Goal: Information Seeking & Learning: Learn about a topic

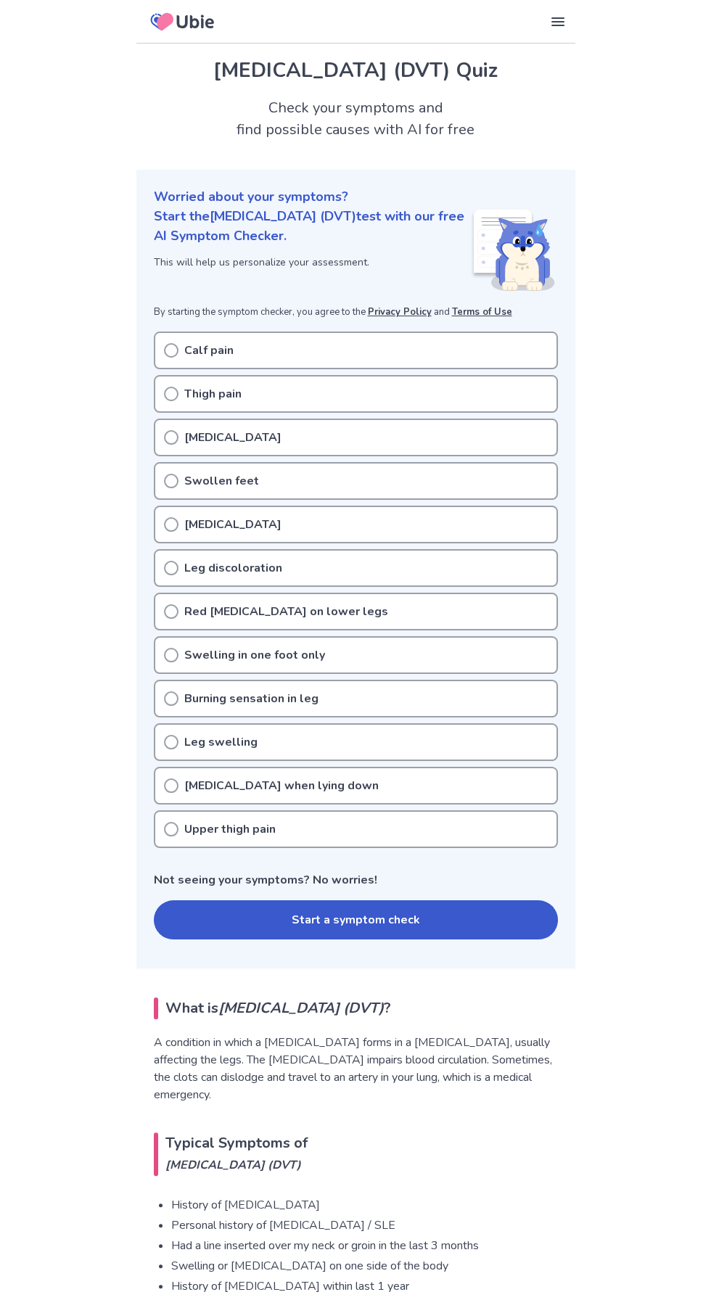
click at [257, 337] on div "Calf pain" at bounding box center [356, 351] width 404 height 38
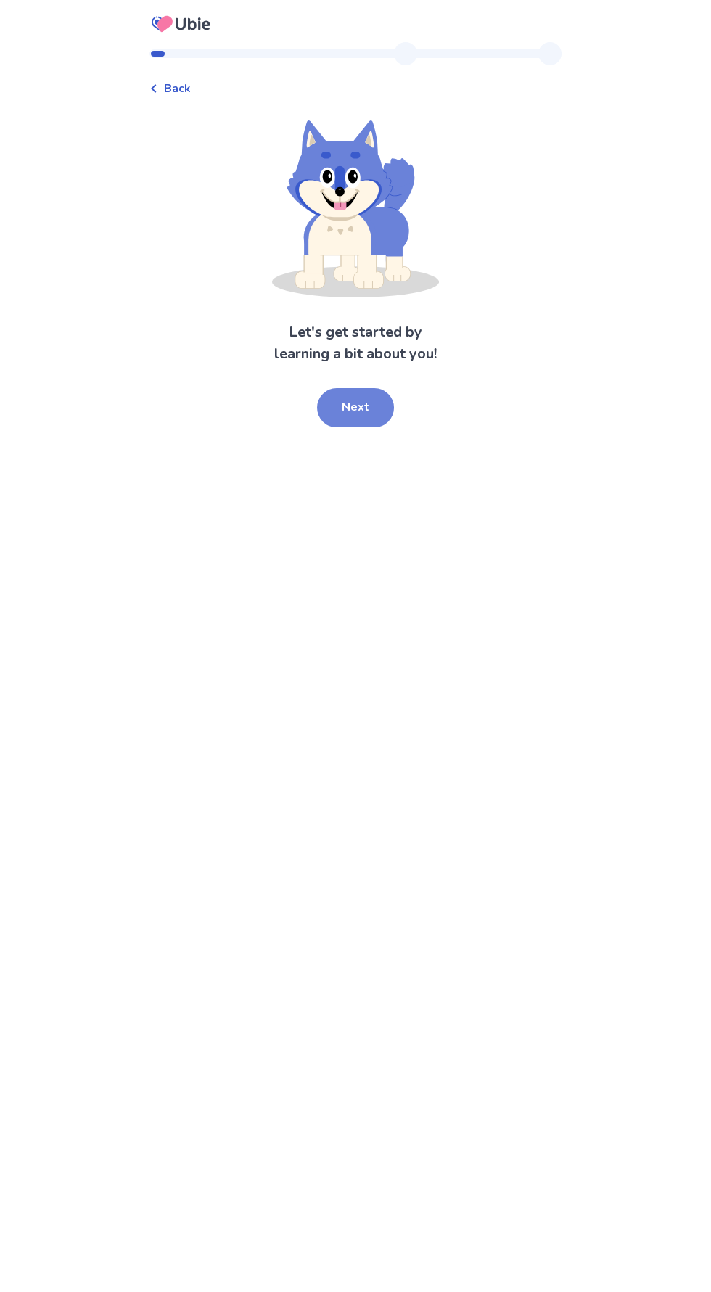
click at [356, 406] on button "Next" at bounding box center [355, 407] width 77 height 39
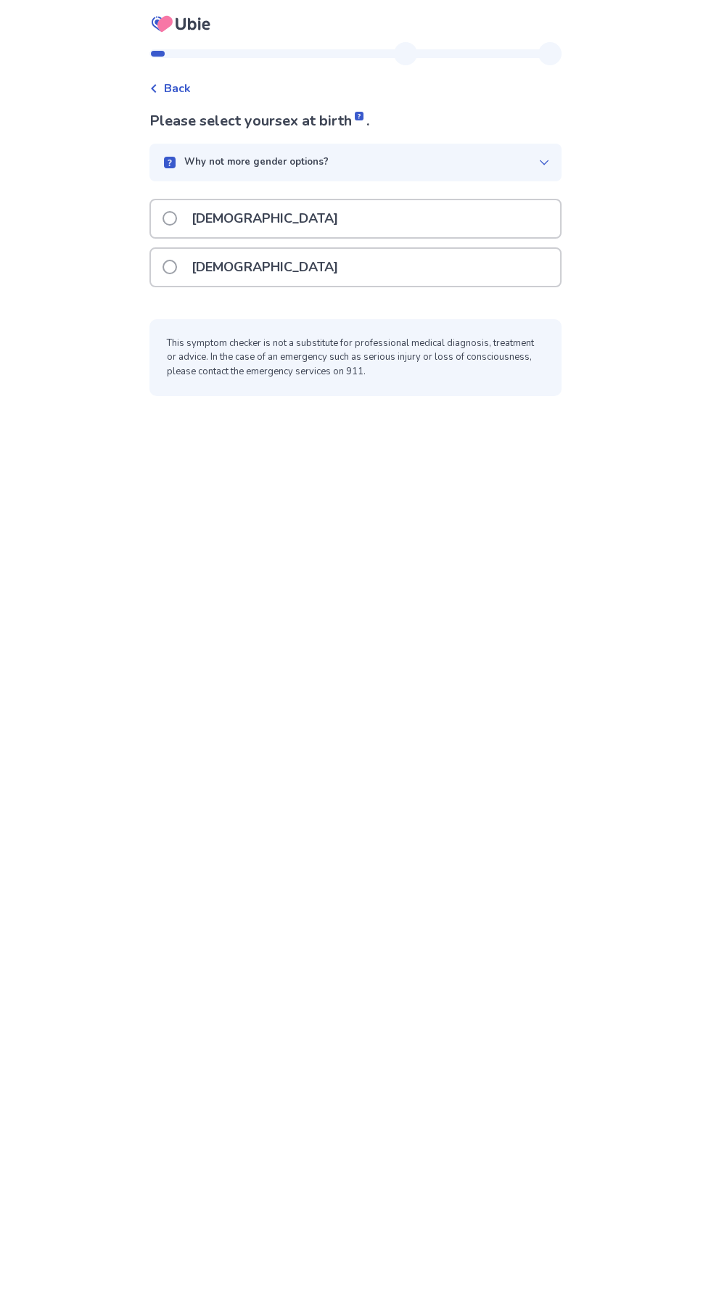
click at [351, 264] on div "[DEMOGRAPHIC_DATA]" at bounding box center [355, 267] width 409 height 37
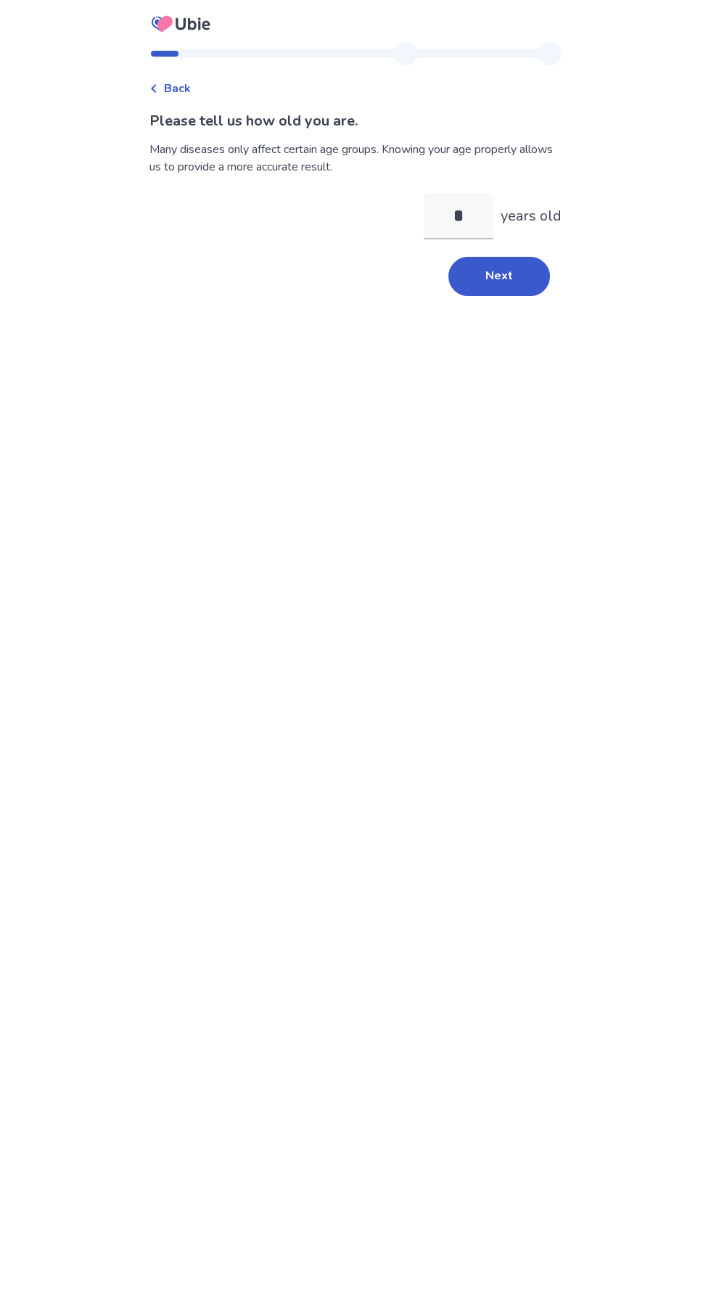
type input "**"
click at [509, 266] on button "Next" at bounding box center [499, 276] width 102 height 39
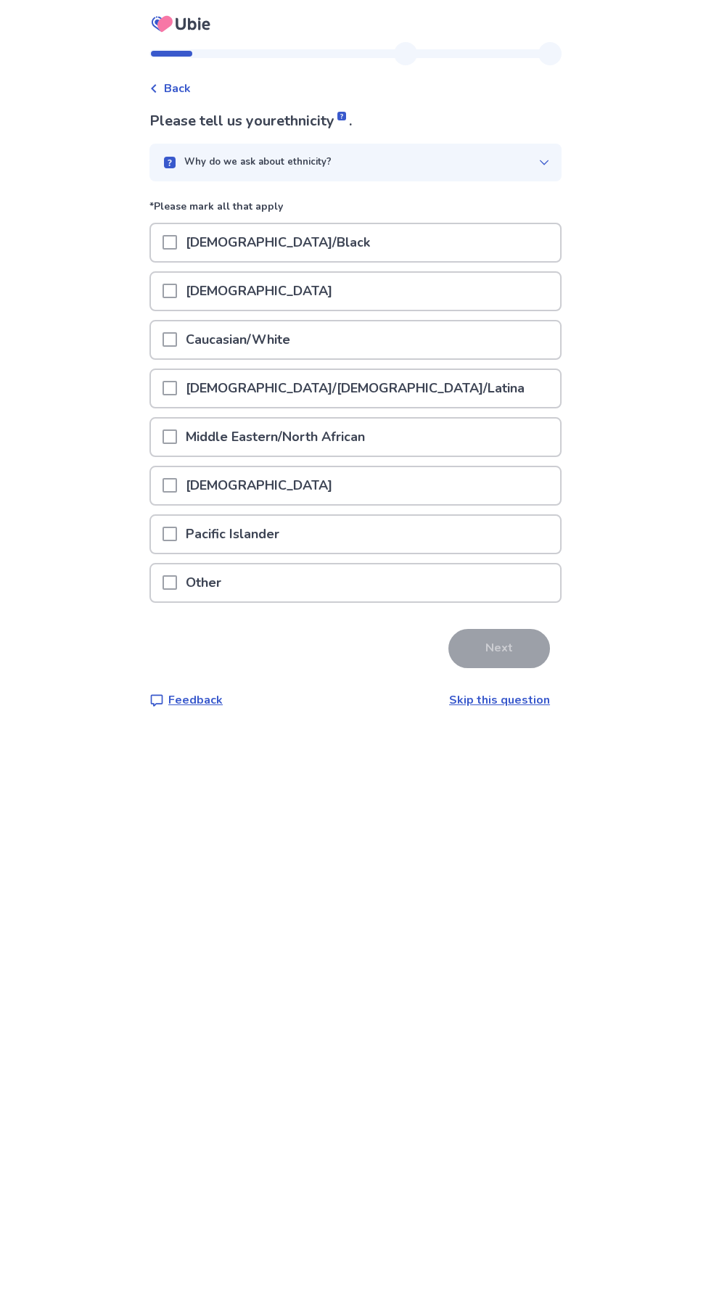
click at [392, 345] on div "Caucasian/White" at bounding box center [355, 339] width 409 height 37
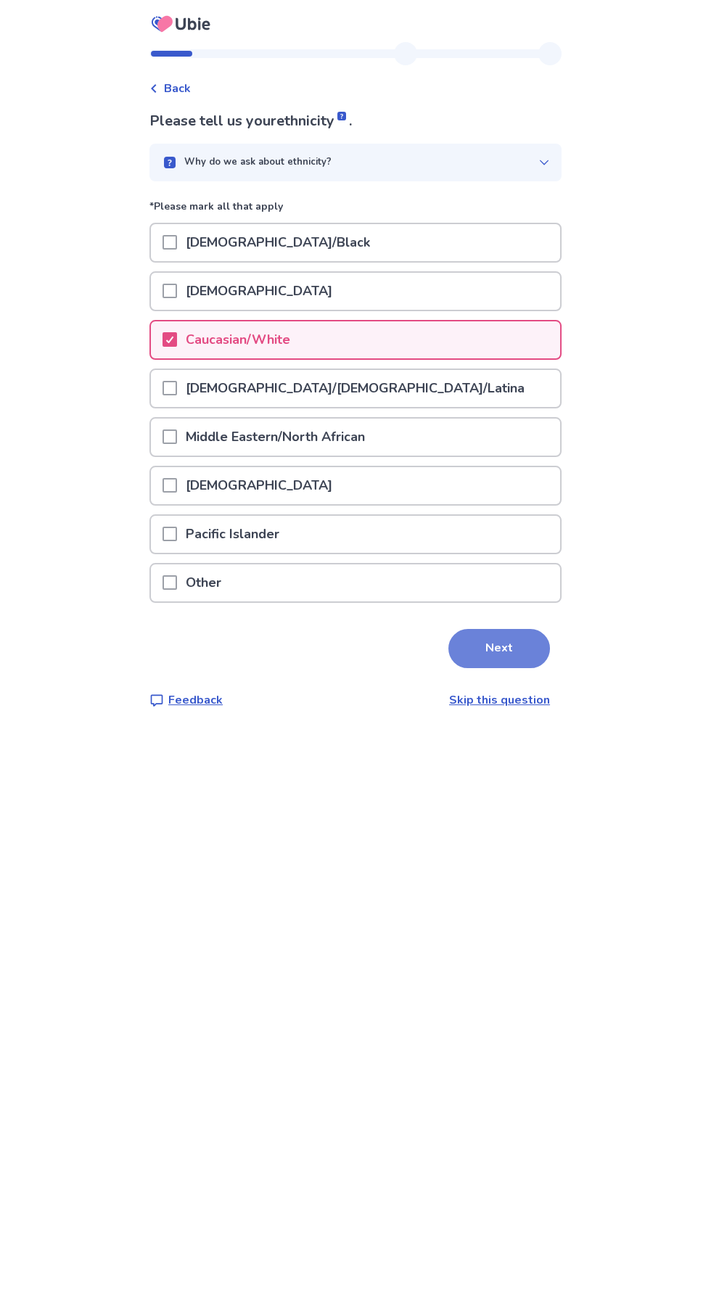
click at [514, 640] on button "Next" at bounding box center [499, 648] width 102 height 39
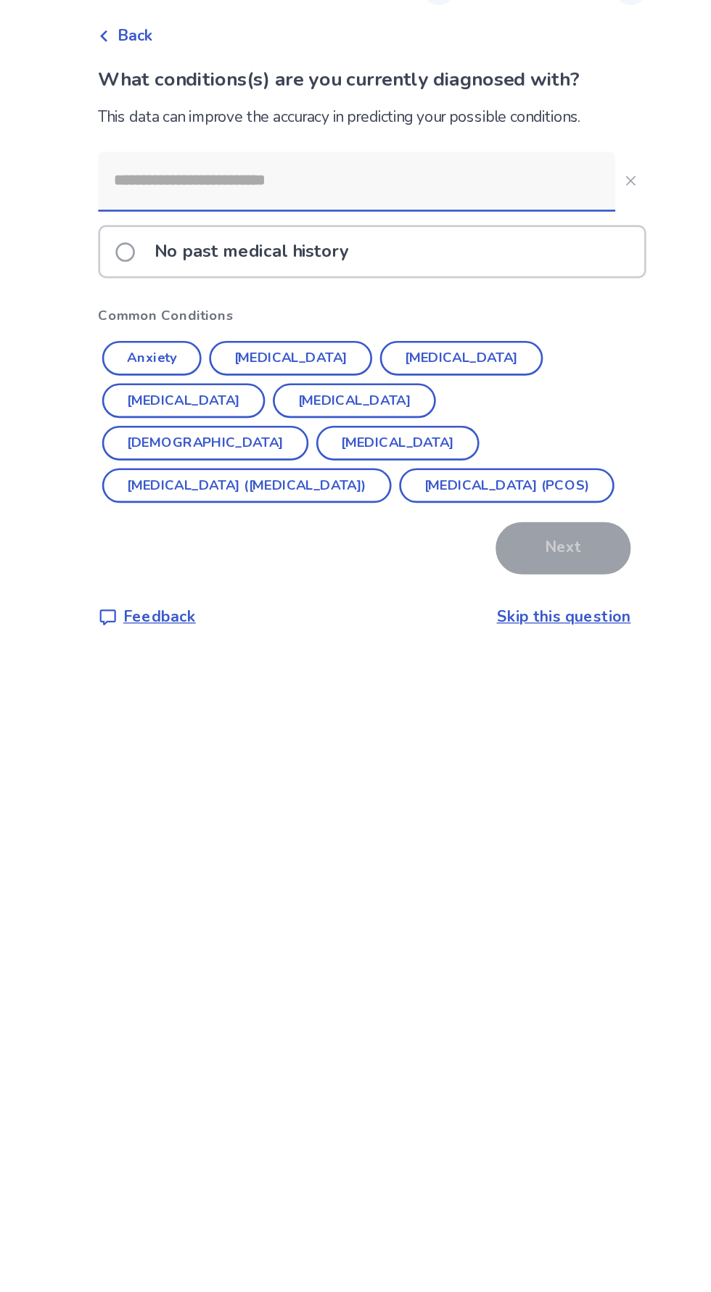
scroll to position [1, 0]
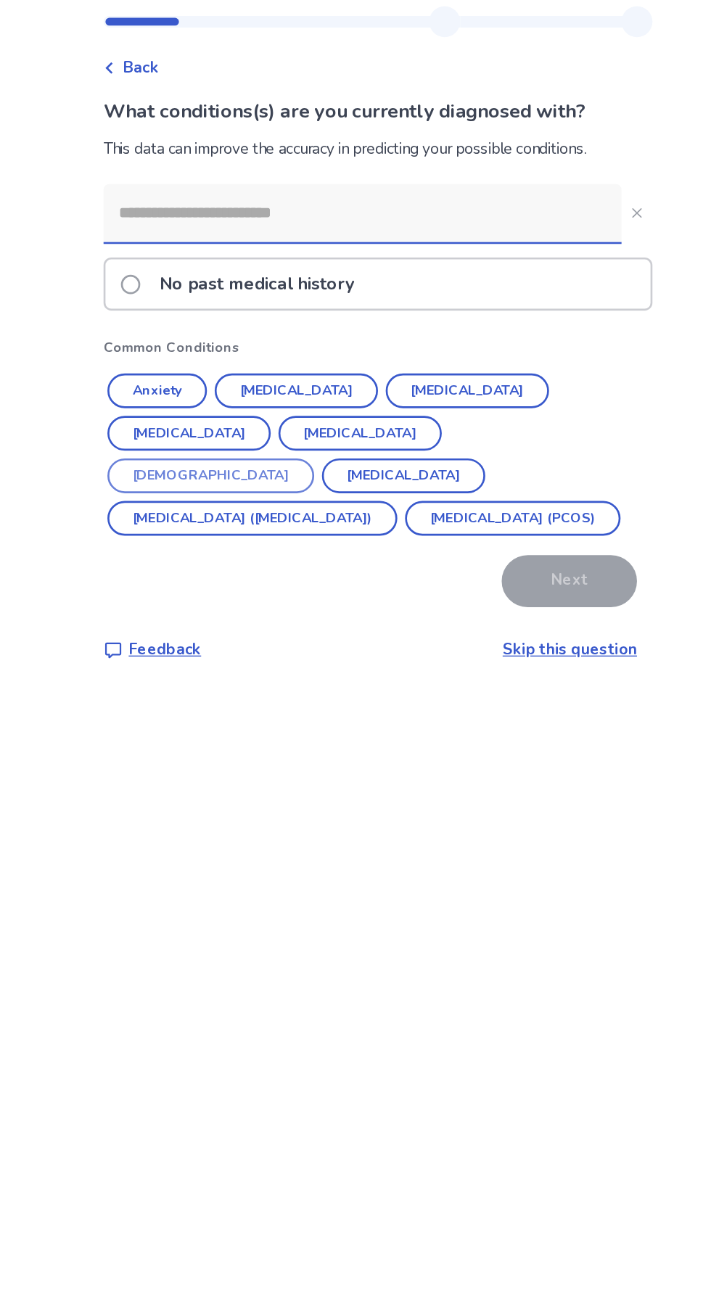
click at [308, 382] on button "[DEMOGRAPHIC_DATA]" at bounding box center [229, 395] width 155 height 26
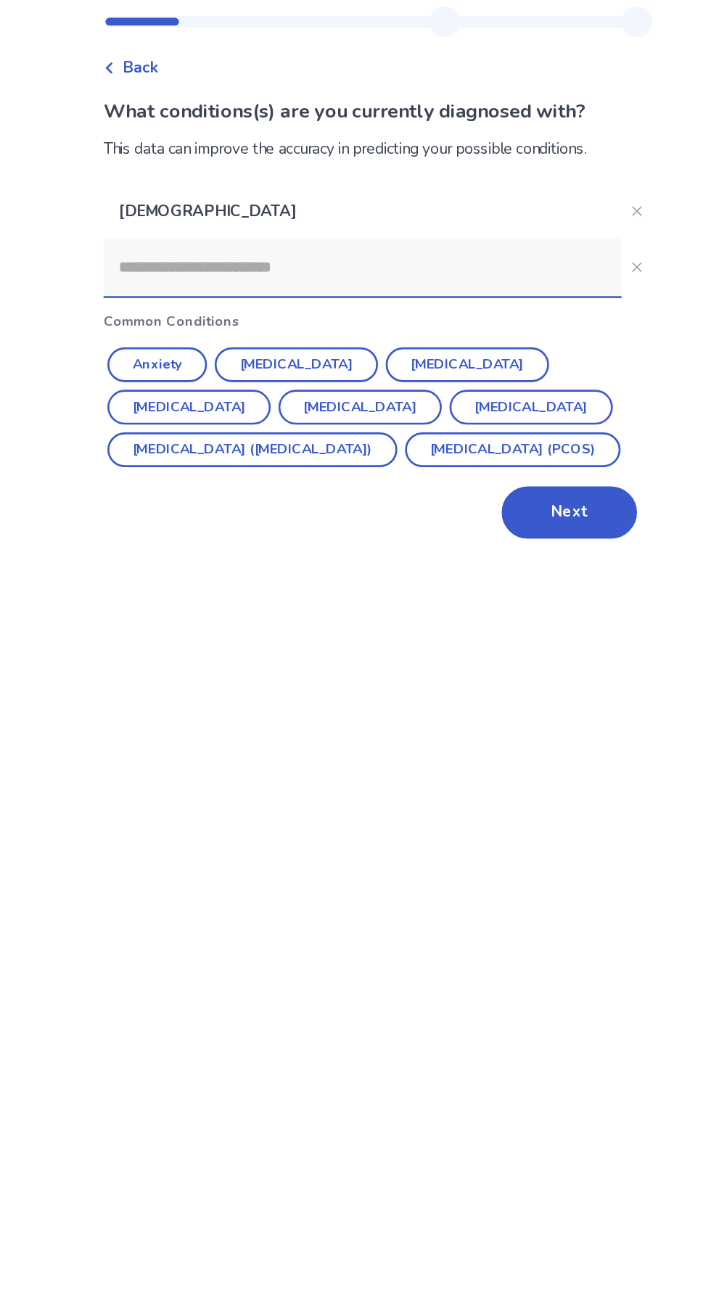
click at [415, 236] on input at bounding box center [343, 238] width 389 height 44
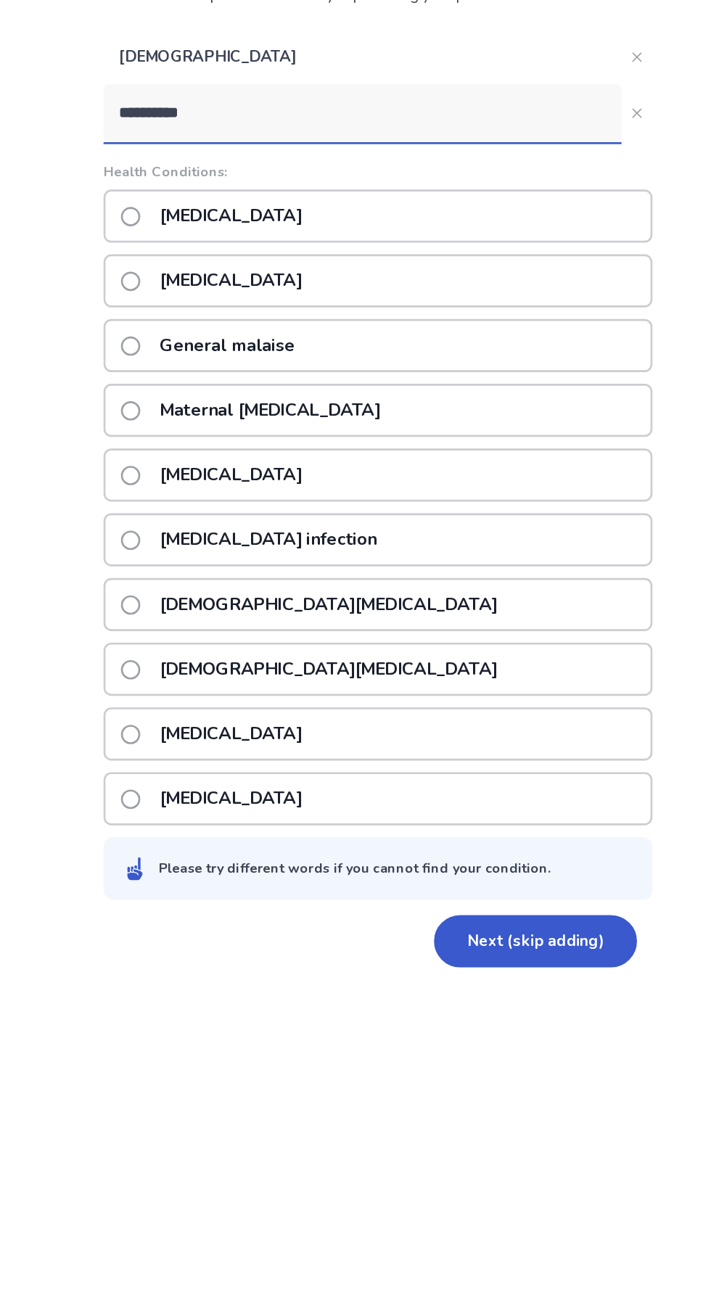
scroll to position [0, 0]
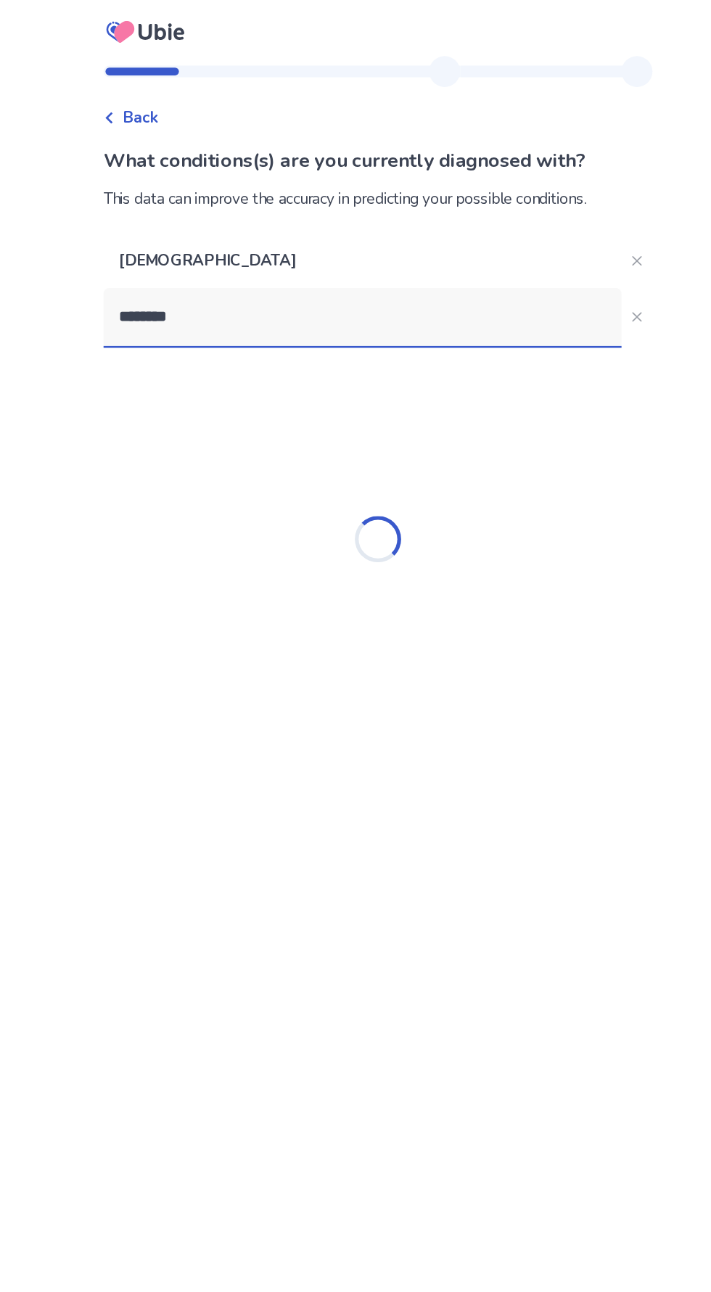
type input "******"
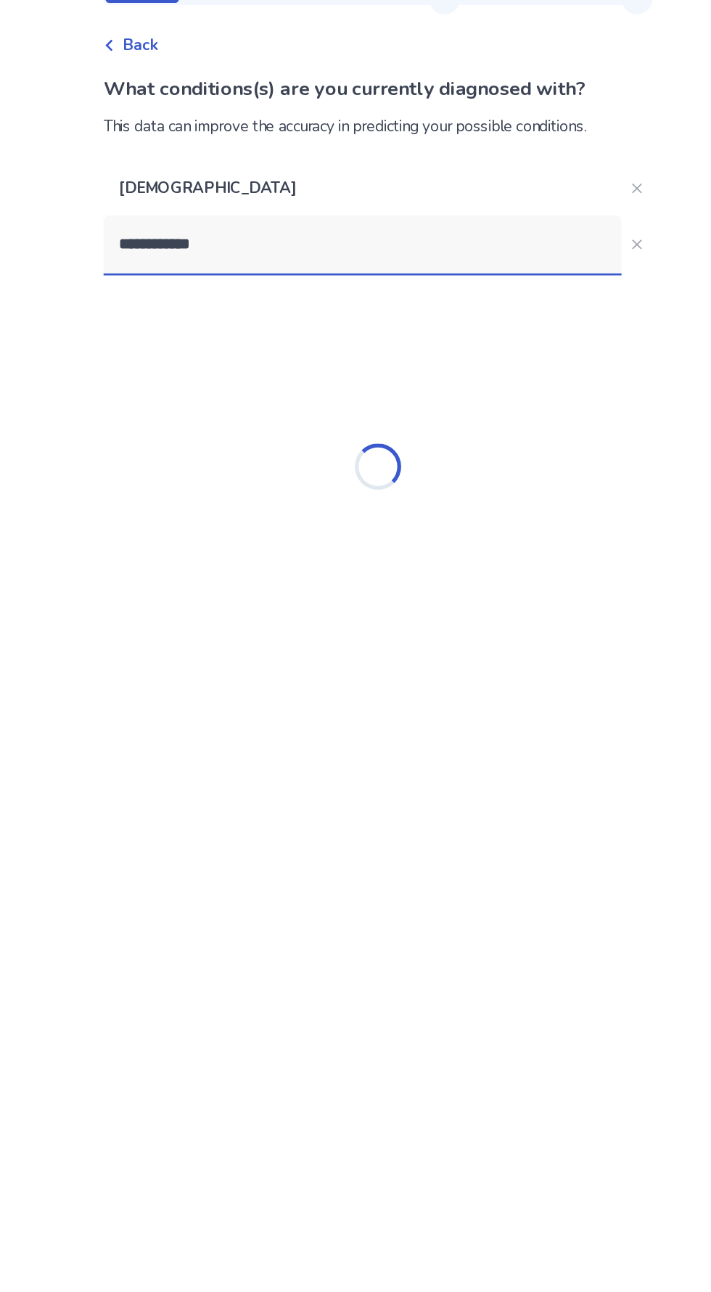
type input "**********"
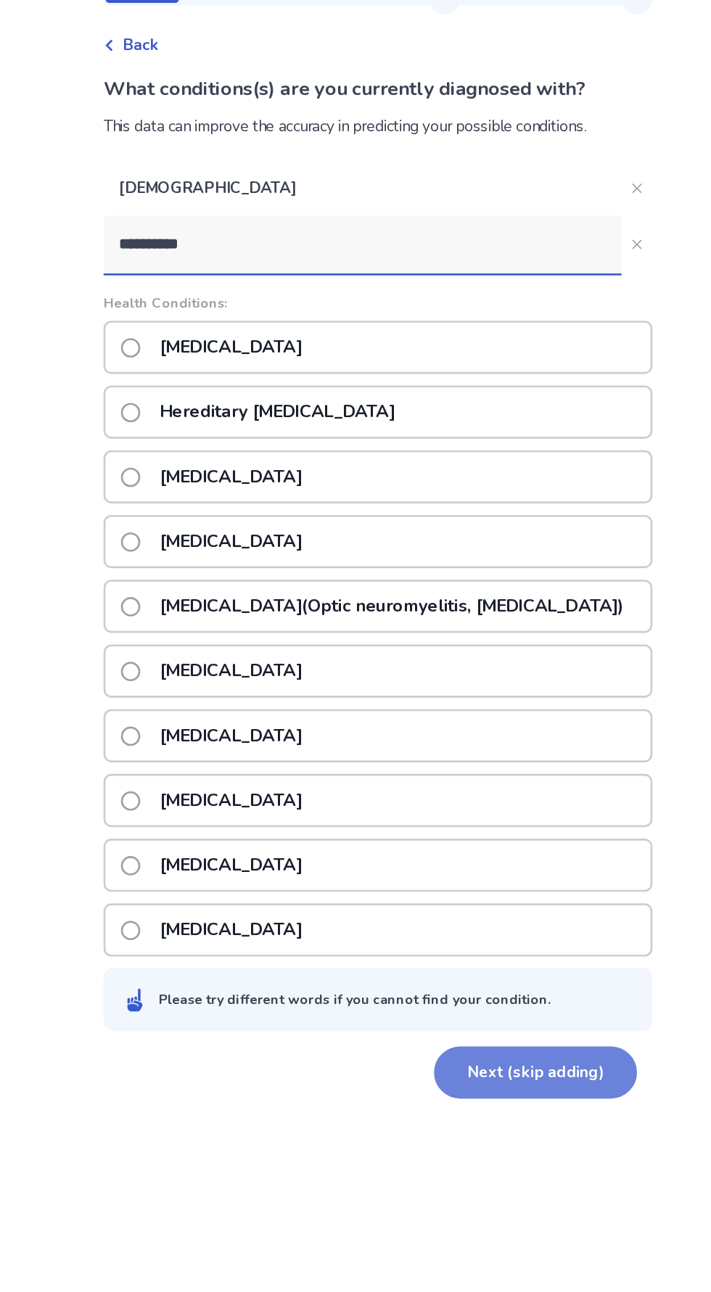
click at [491, 879] on button "Next (skip adding)" at bounding box center [474, 859] width 152 height 39
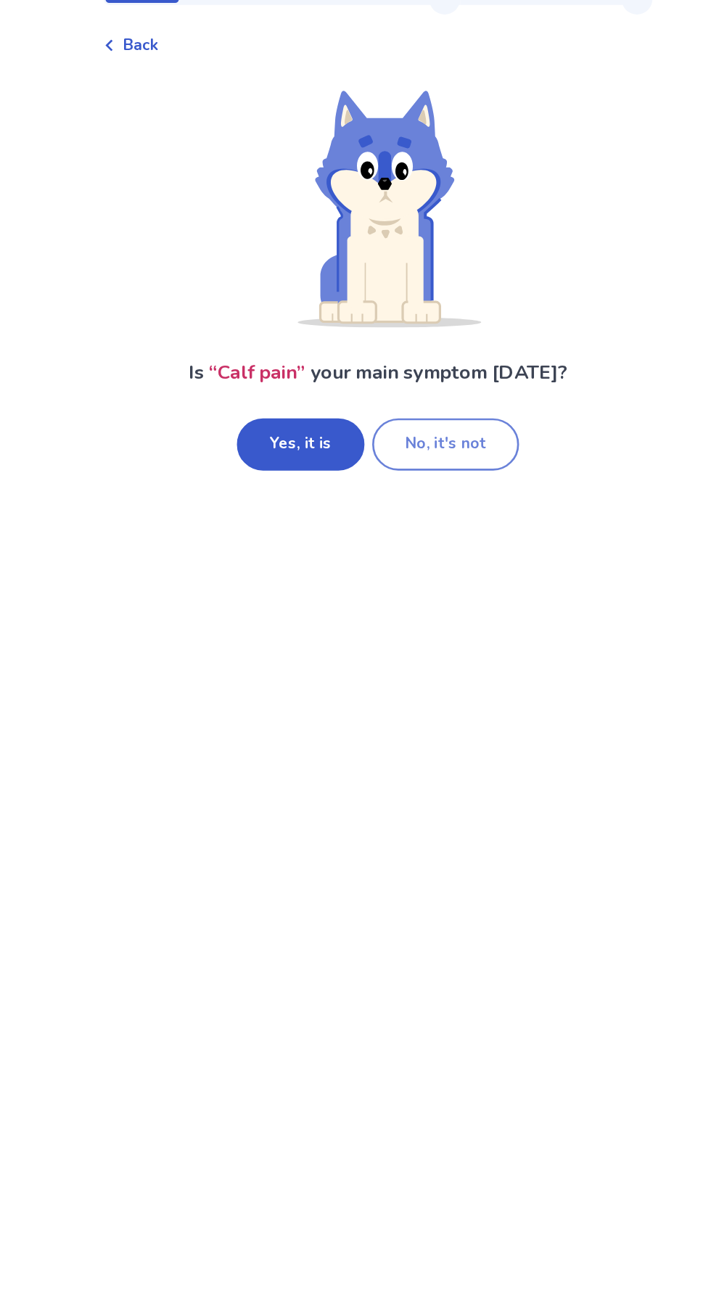
click at [426, 376] on button "No, it's not" at bounding box center [406, 388] width 110 height 39
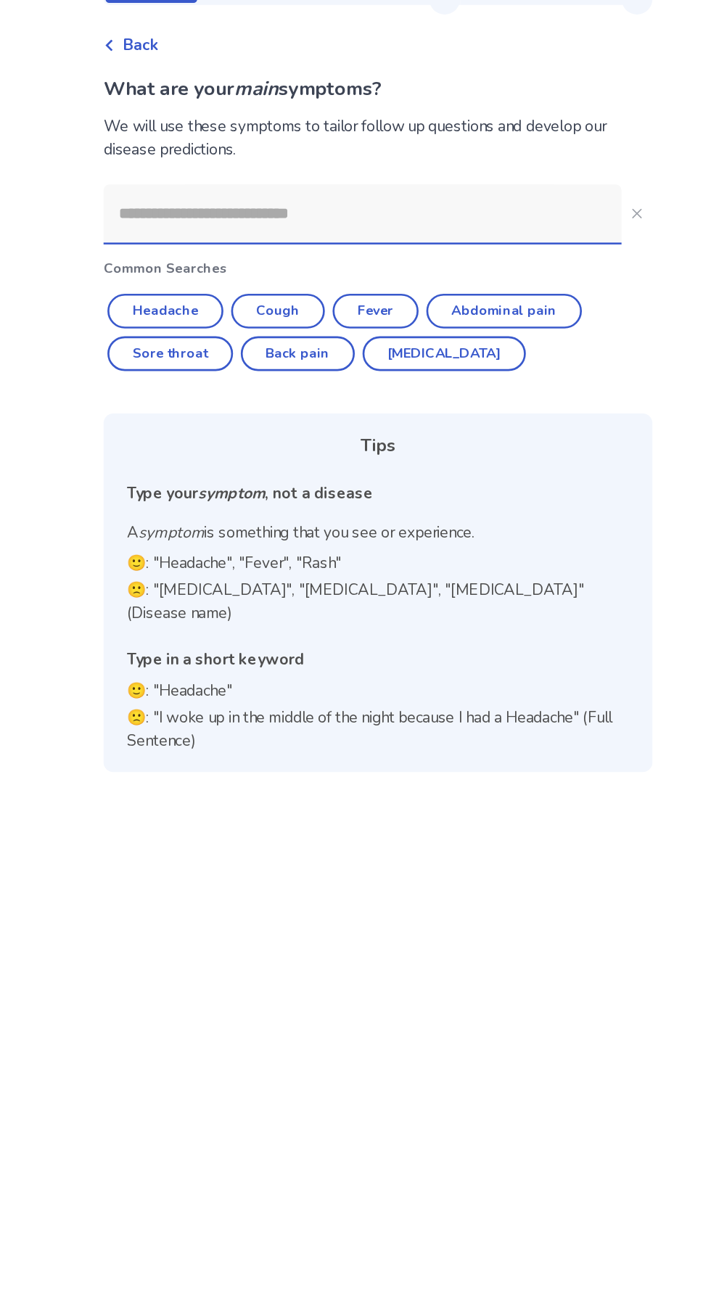
click at [430, 208] on input at bounding box center [343, 215] width 389 height 44
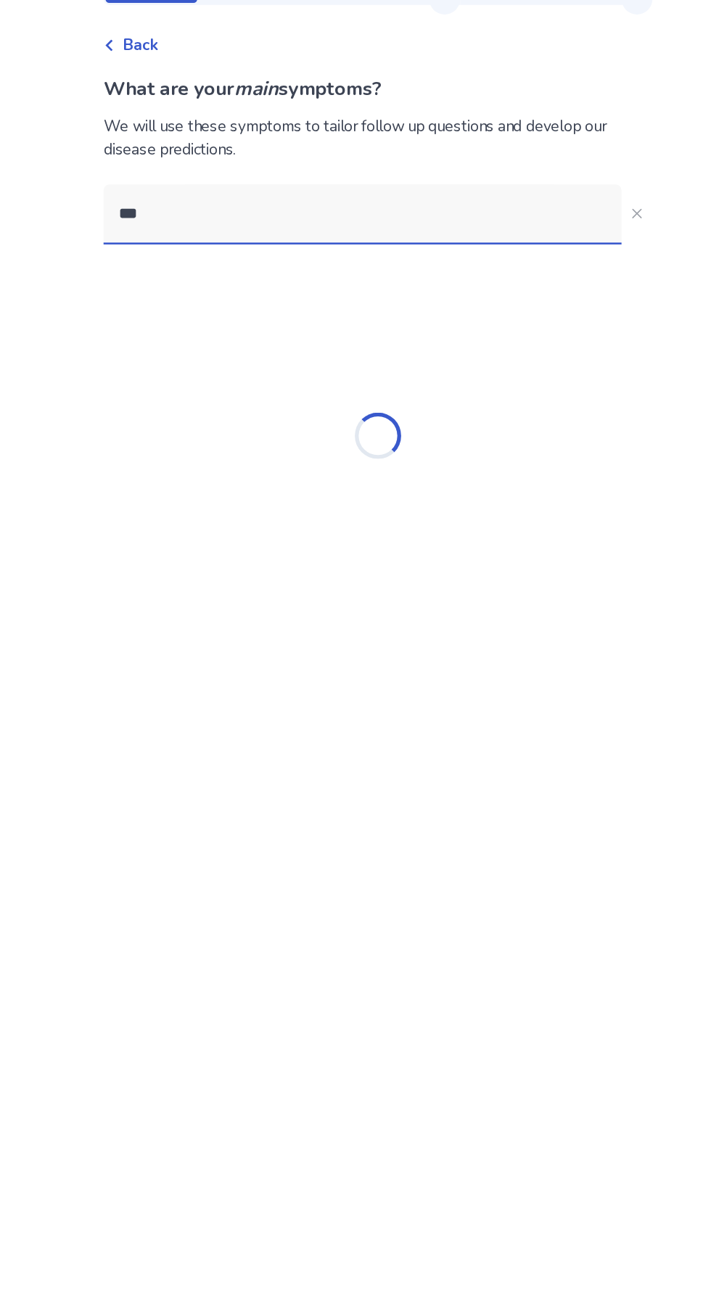
type input "****"
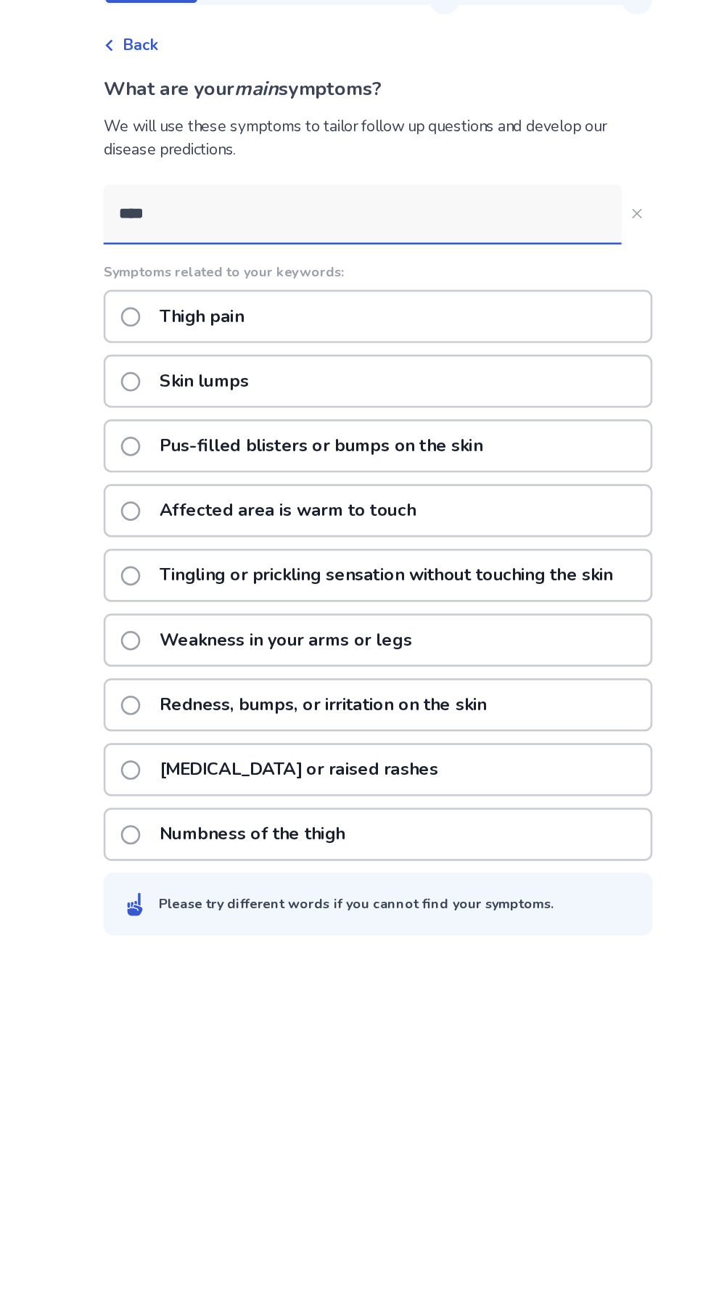
click at [438, 288] on div "Thigh pain" at bounding box center [355, 292] width 412 height 40
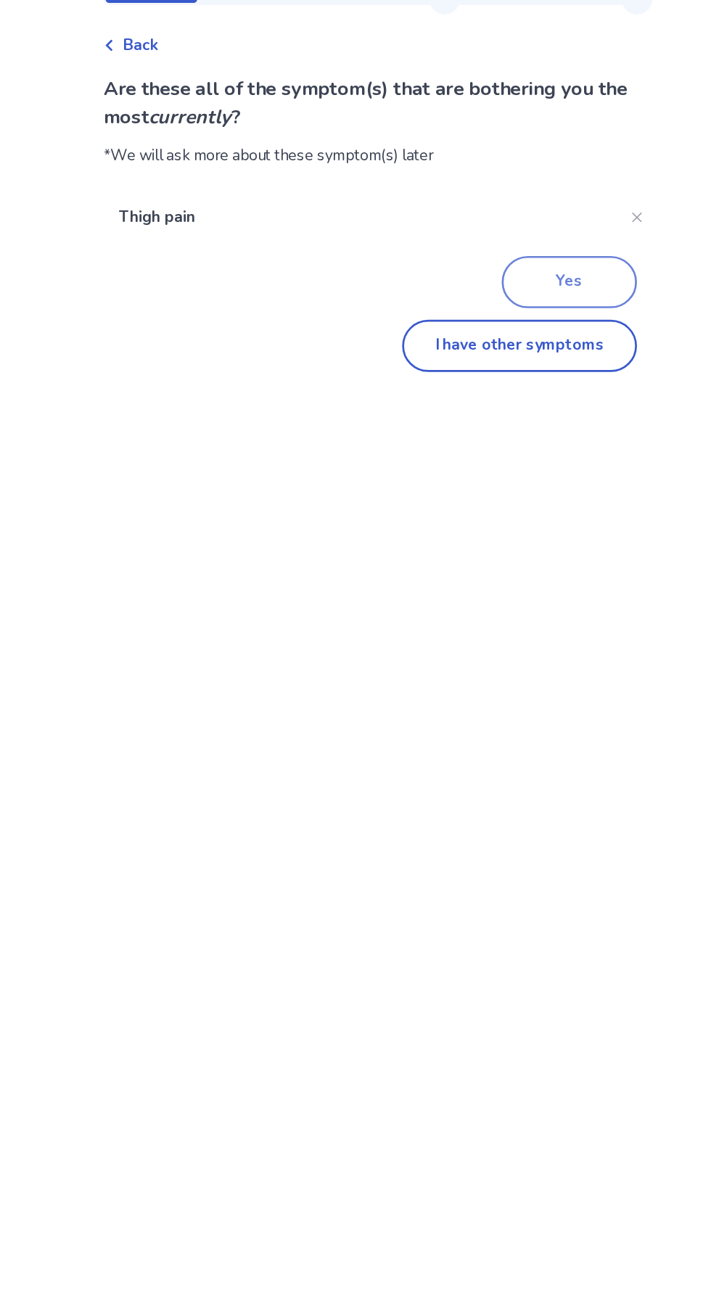
click at [507, 258] on button "Yes" at bounding box center [499, 266] width 102 height 39
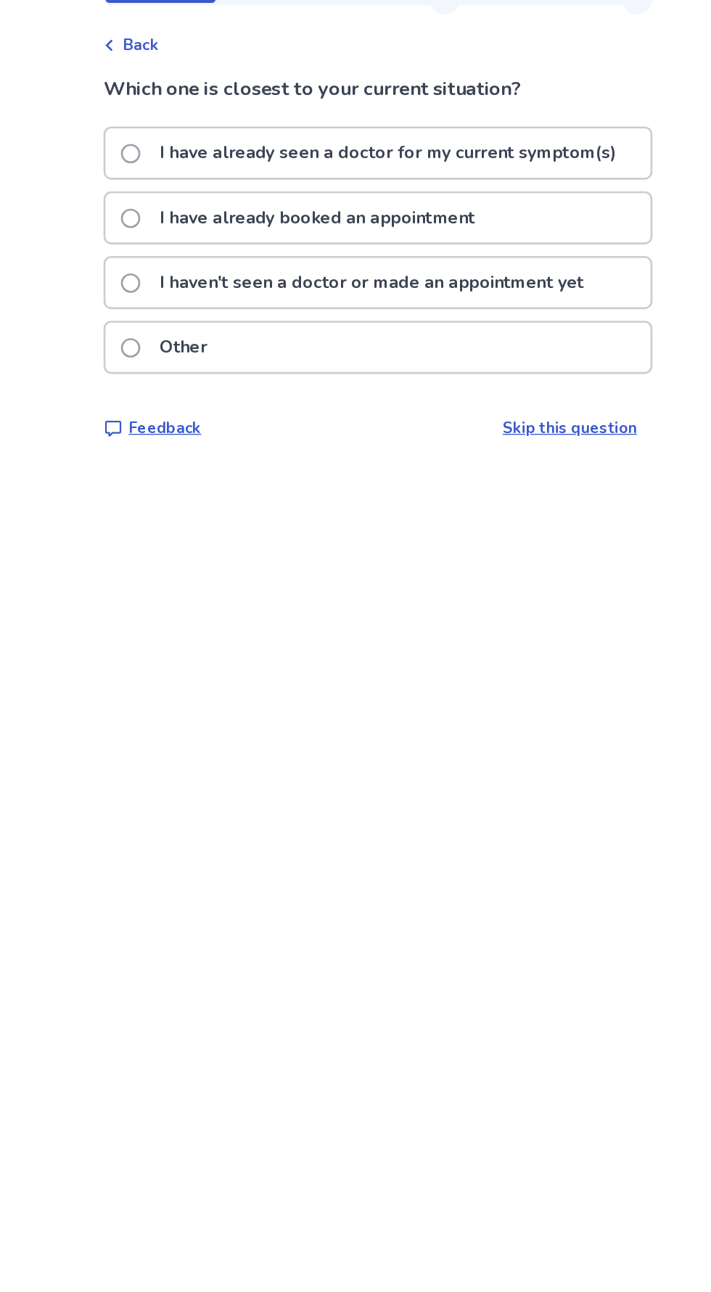
click at [486, 271] on p "I haven't seen a doctor or made an appointment yet" at bounding box center [351, 266] width 336 height 37
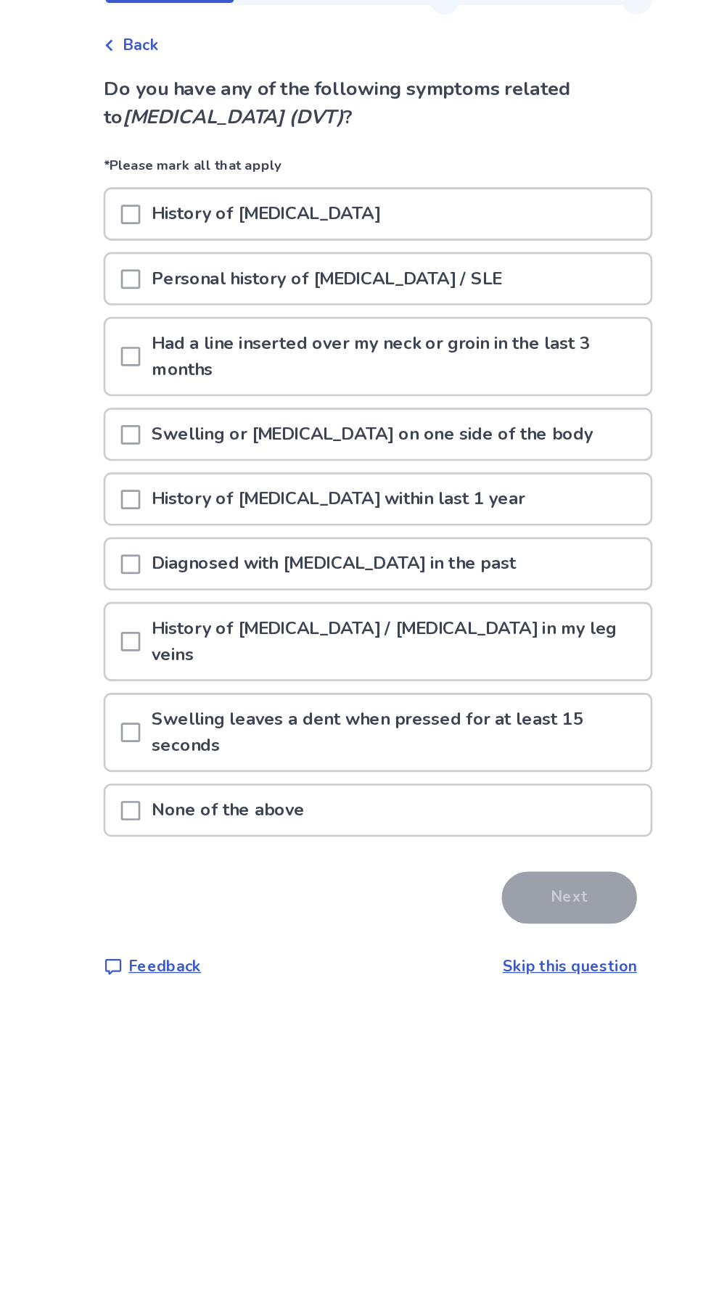
click at [464, 659] on div "None of the above" at bounding box center [355, 662] width 409 height 37
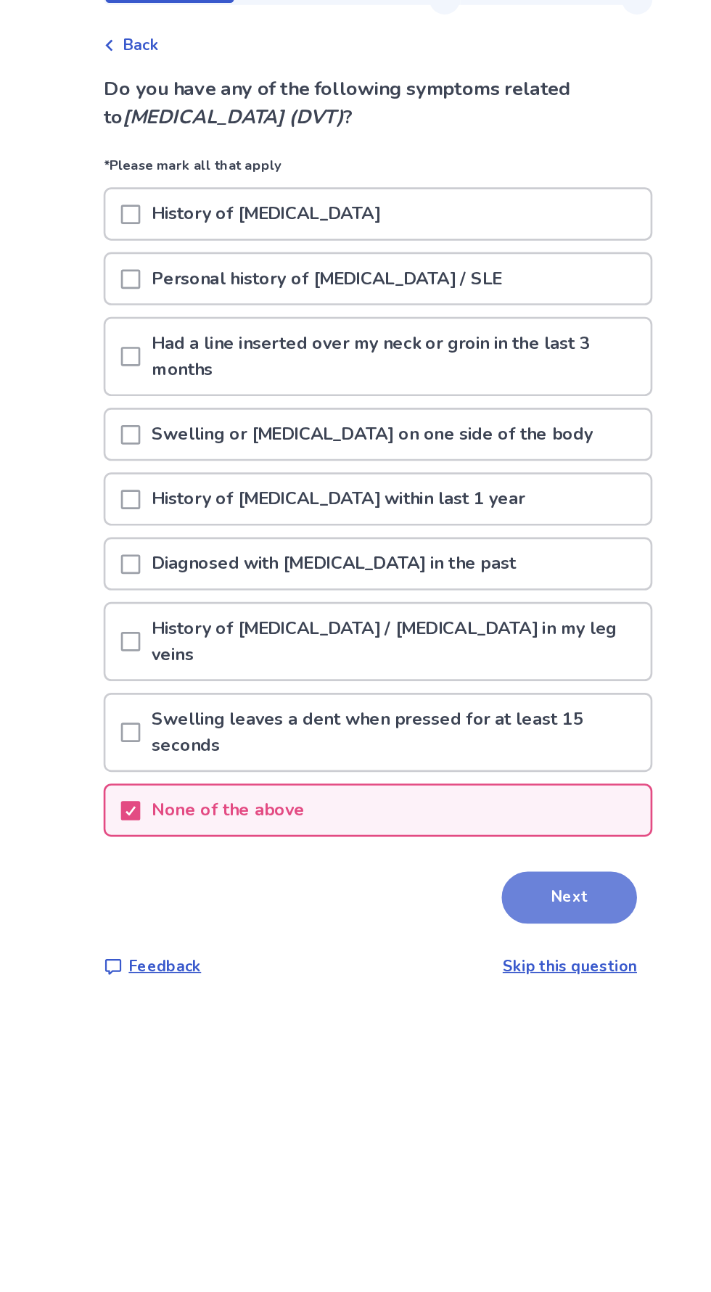
click at [507, 721] on button "Next" at bounding box center [499, 728] width 102 height 39
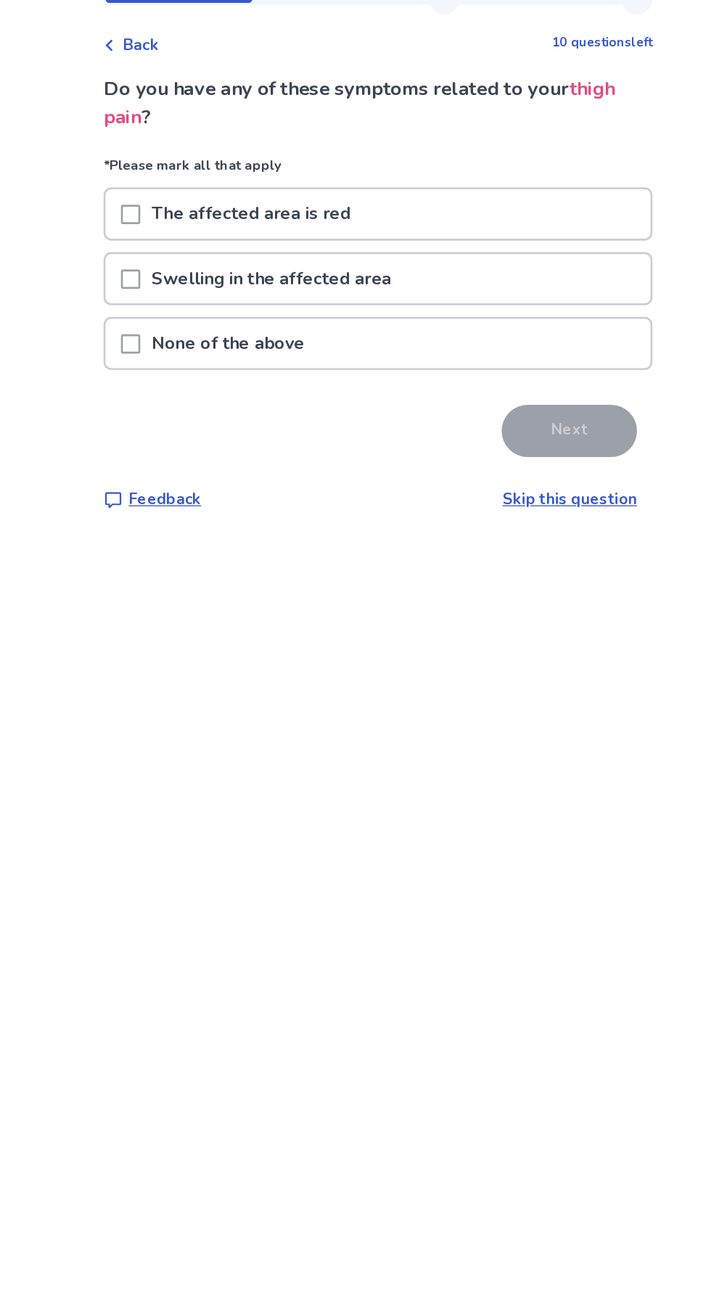
click at [406, 301] on div "None of the above" at bounding box center [355, 312] width 409 height 37
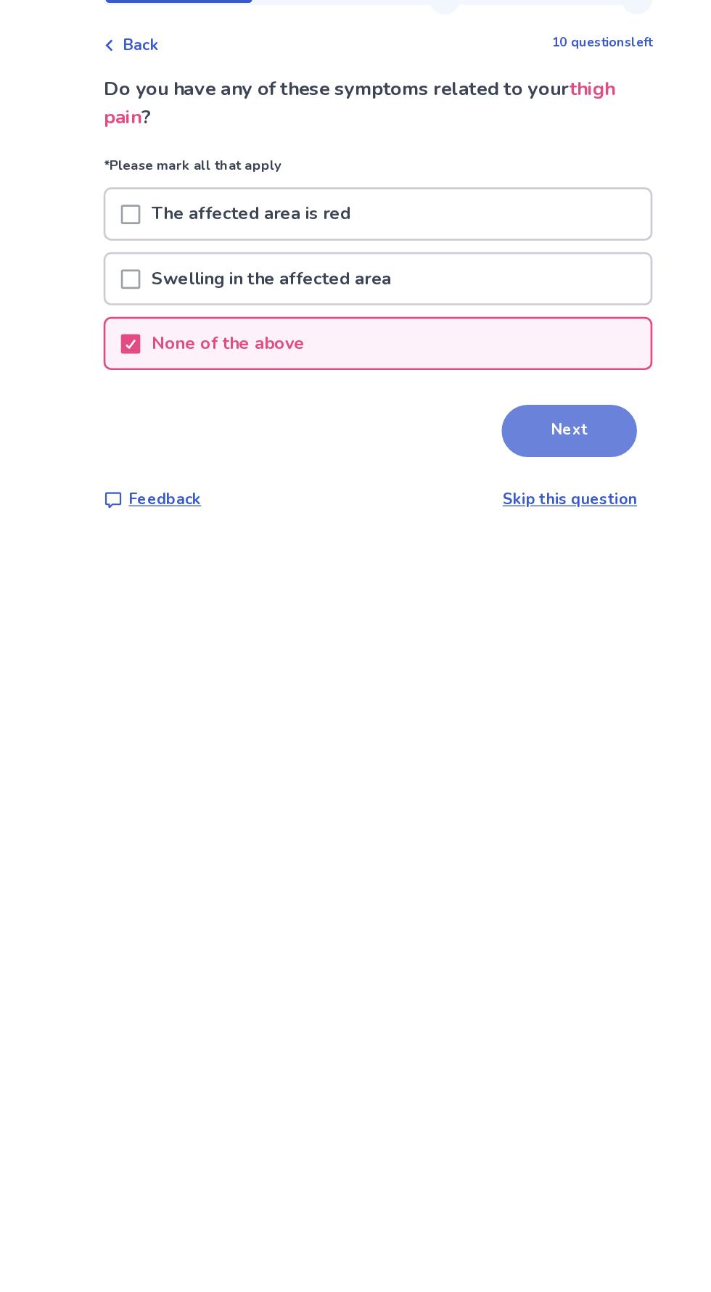
click at [504, 381] on button "Next" at bounding box center [499, 377] width 102 height 39
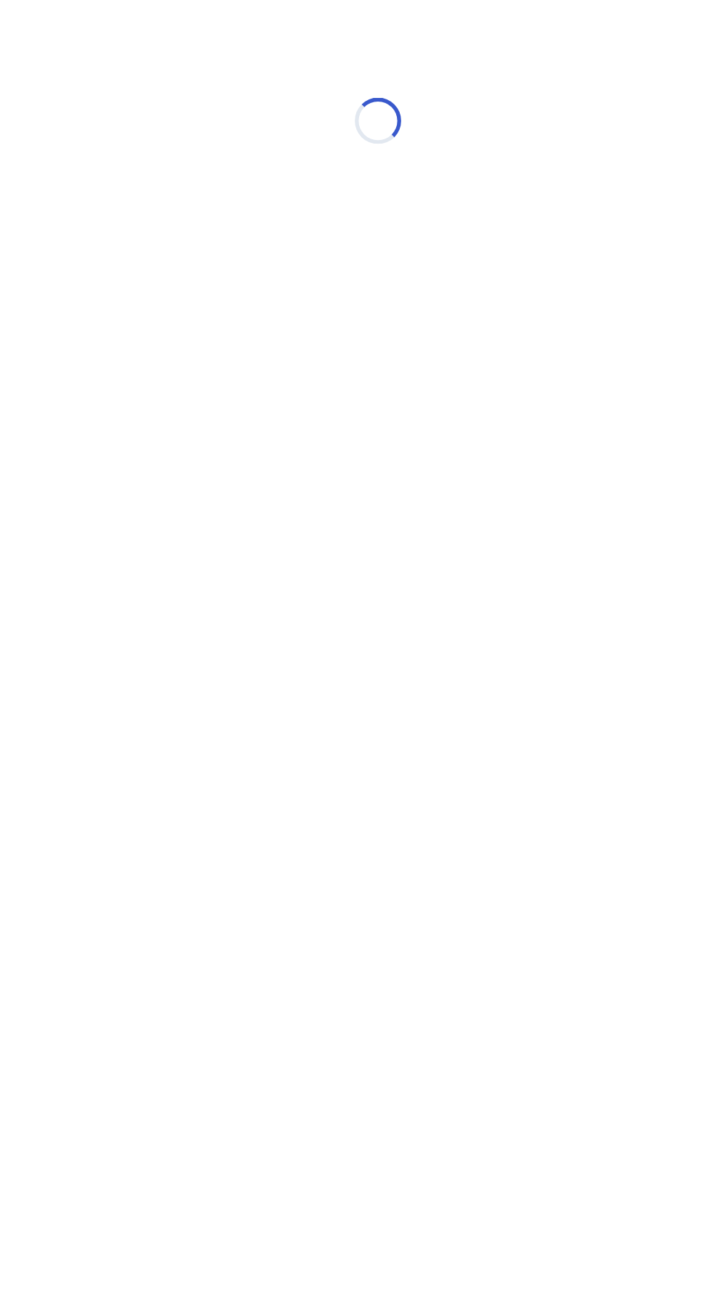
select select "*"
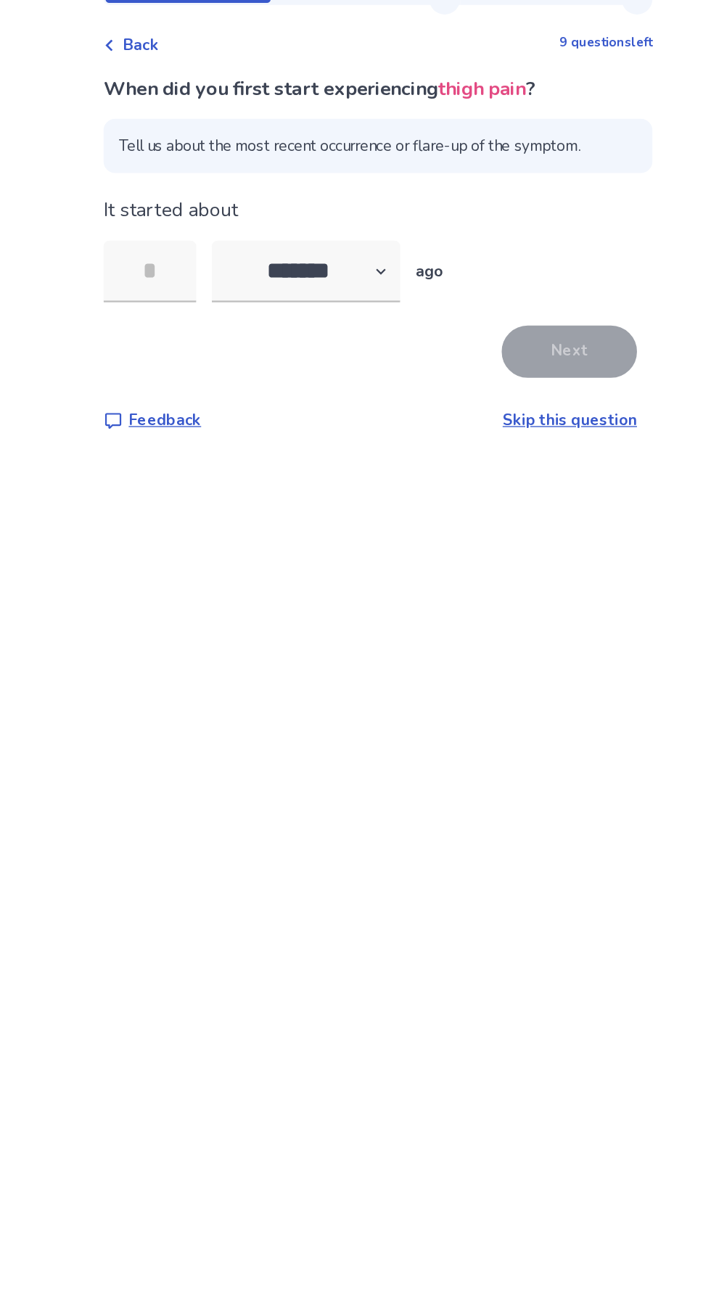
type input "*"
click at [512, 316] on button "Next" at bounding box center [499, 318] width 102 height 39
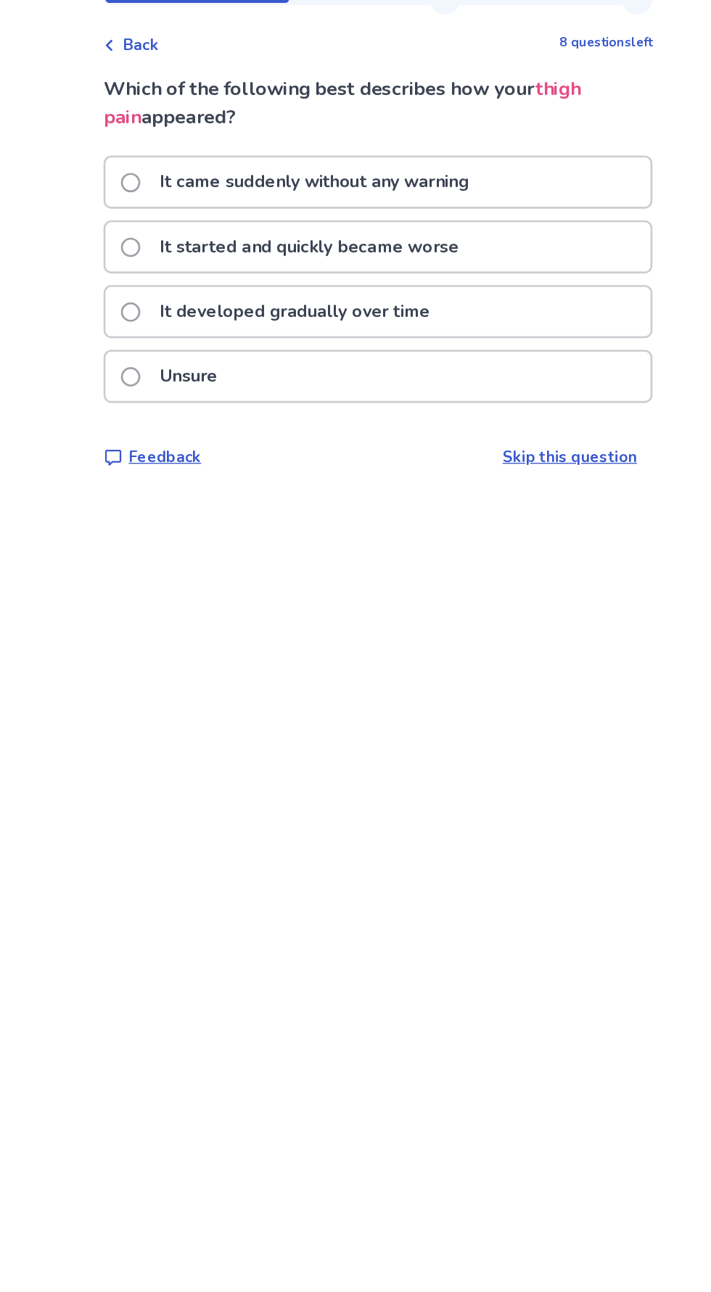
click at [467, 290] on div "It developed gradually over time" at bounding box center [355, 288] width 409 height 37
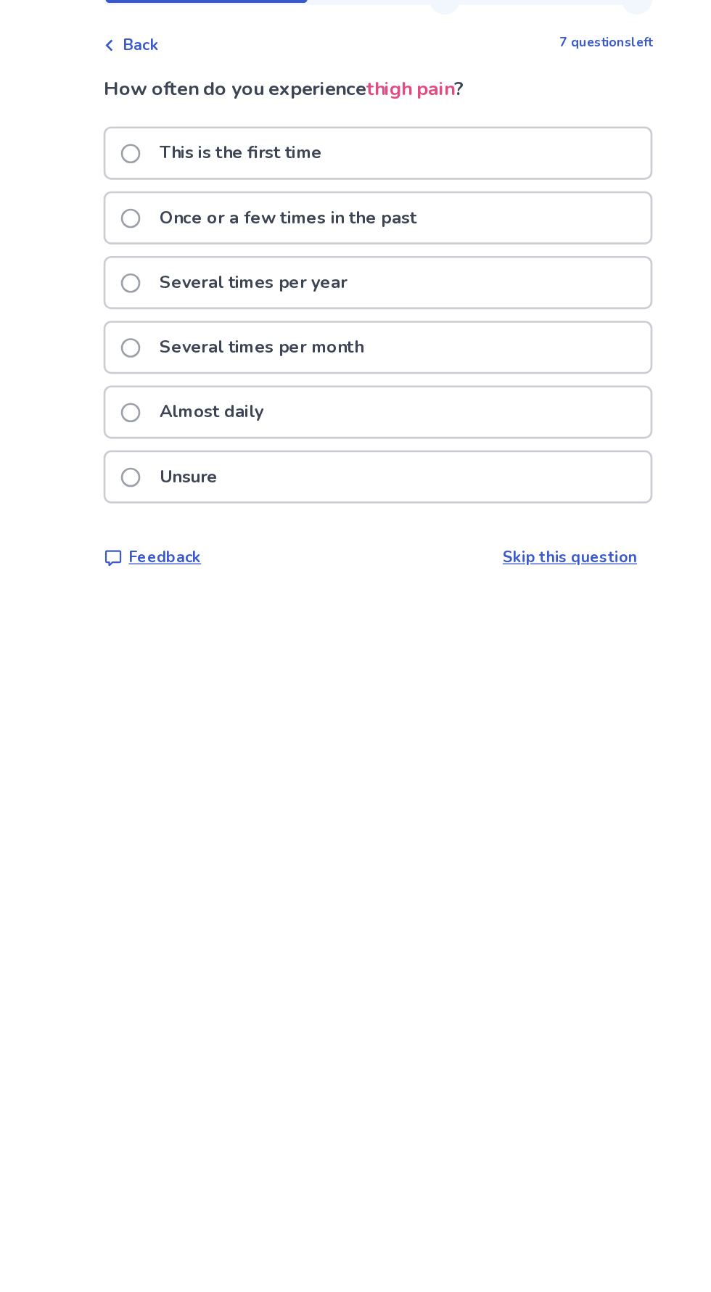
click at [430, 396] on div "Unsure" at bounding box center [355, 412] width 409 height 37
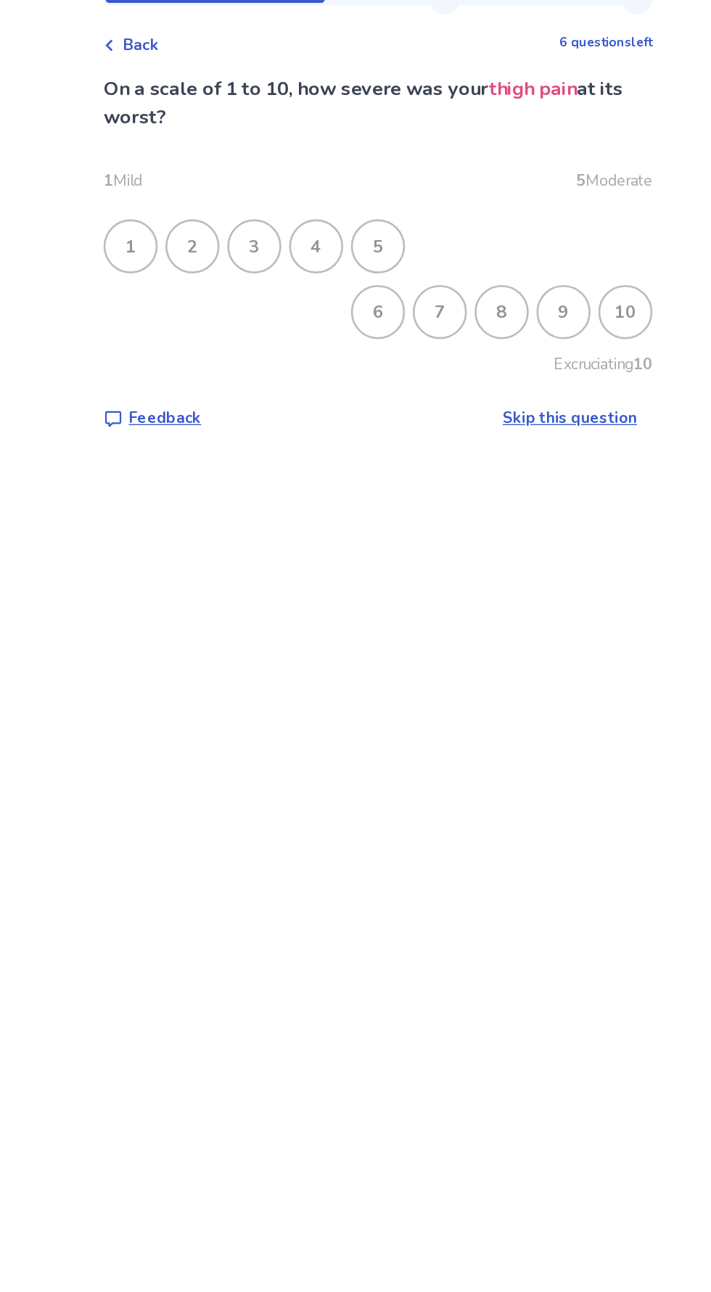
click at [369, 229] on div "5" at bounding box center [356, 240] width 38 height 38
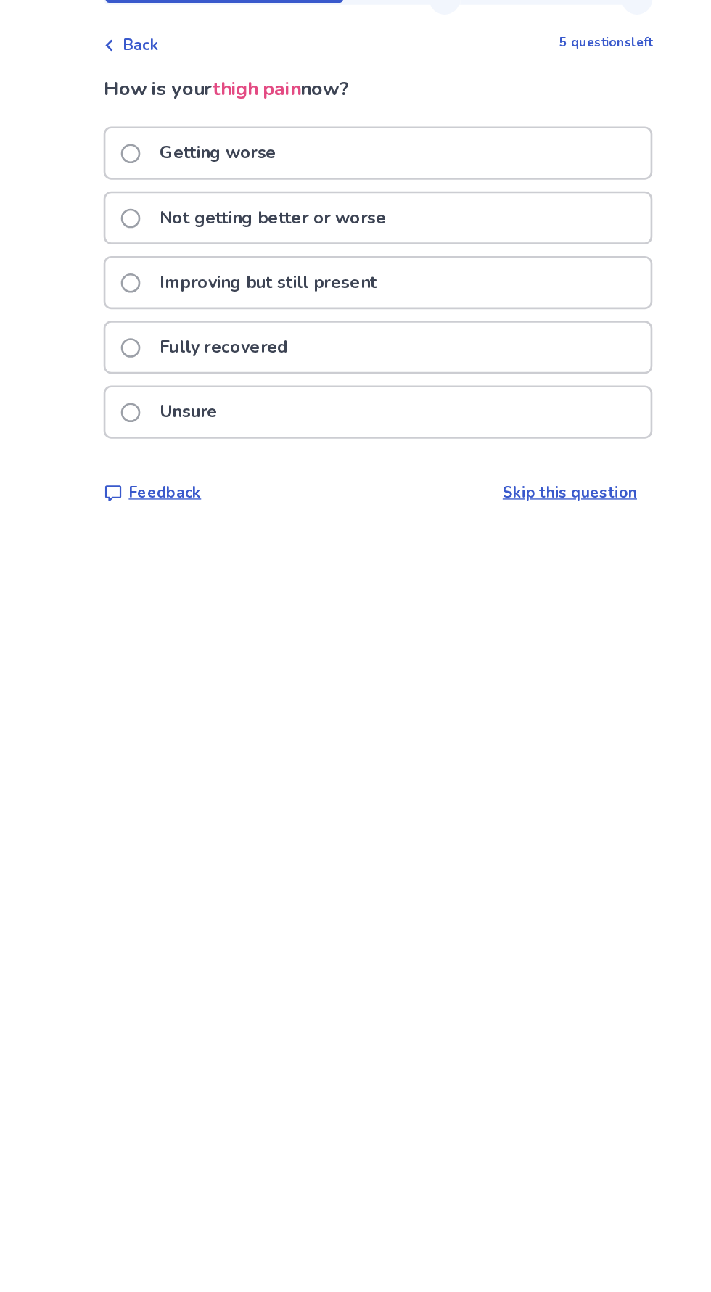
click at [454, 202] on div "Not getting better or worse" at bounding box center [355, 218] width 409 height 37
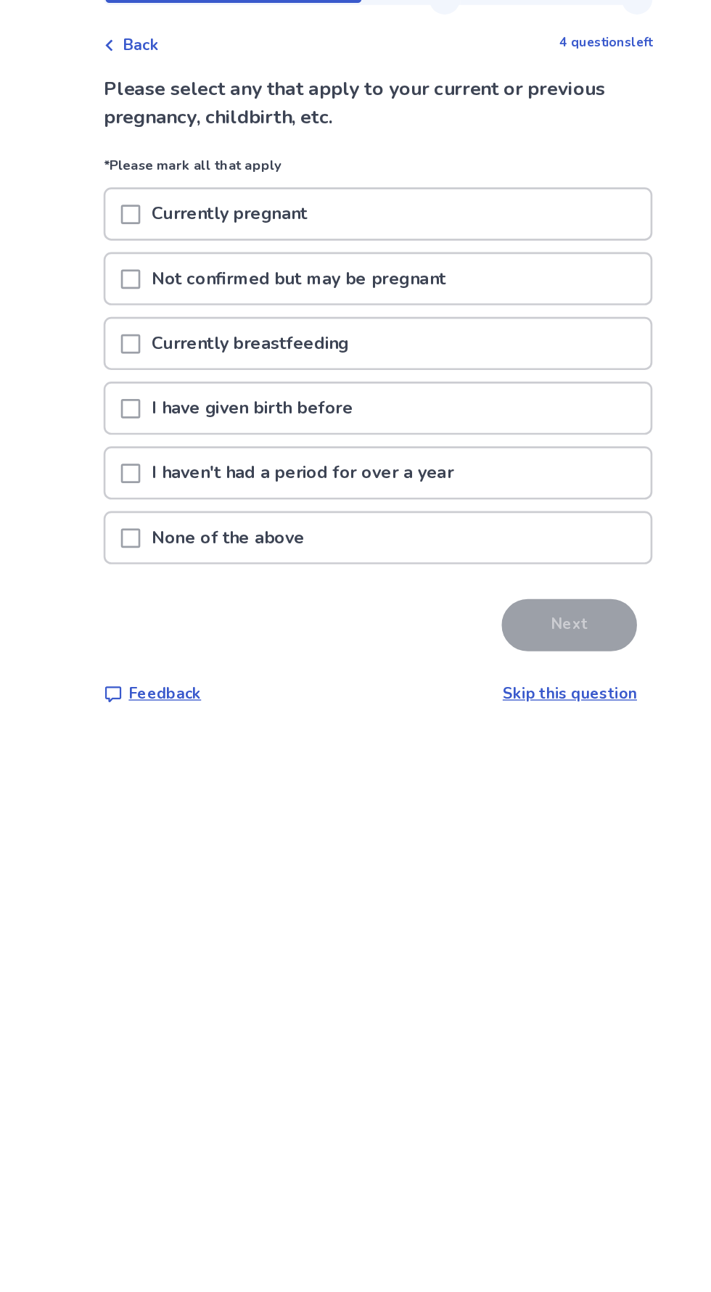
click at [369, 349] on div "I have given birth before" at bounding box center [355, 360] width 409 height 37
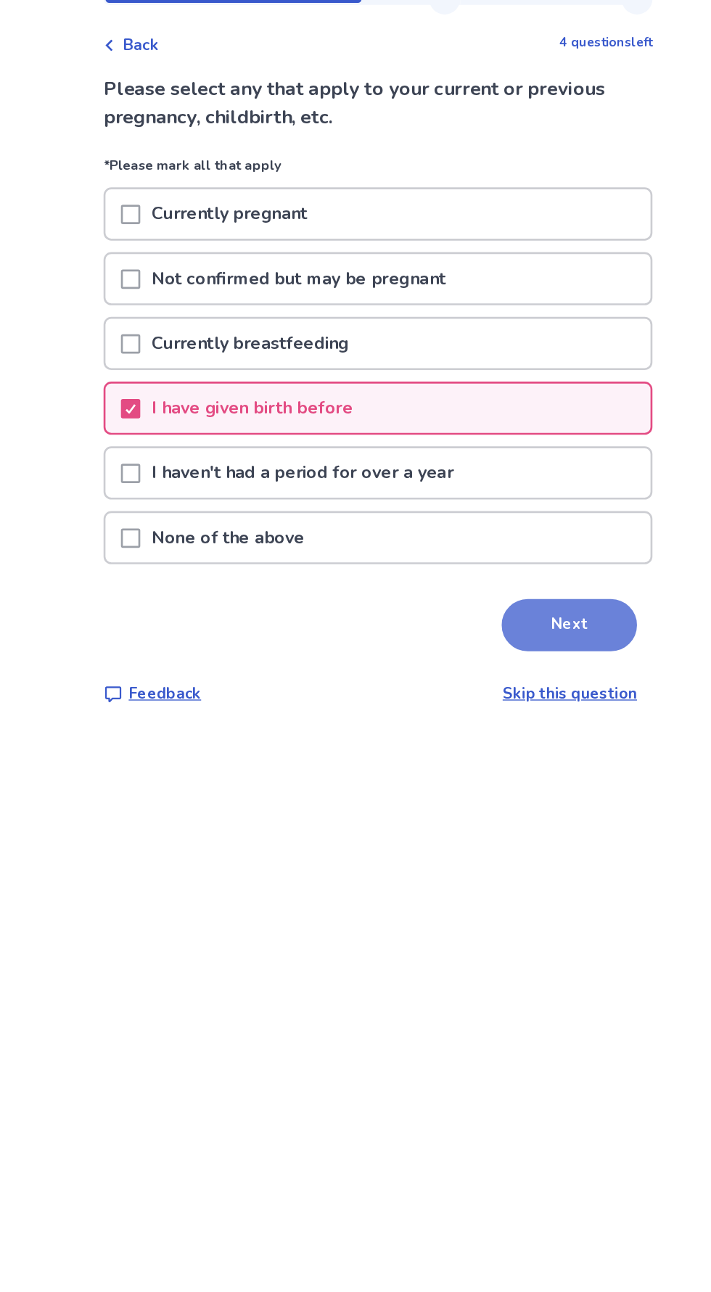
click at [501, 518] on button "Next" at bounding box center [499, 523] width 102 height 39
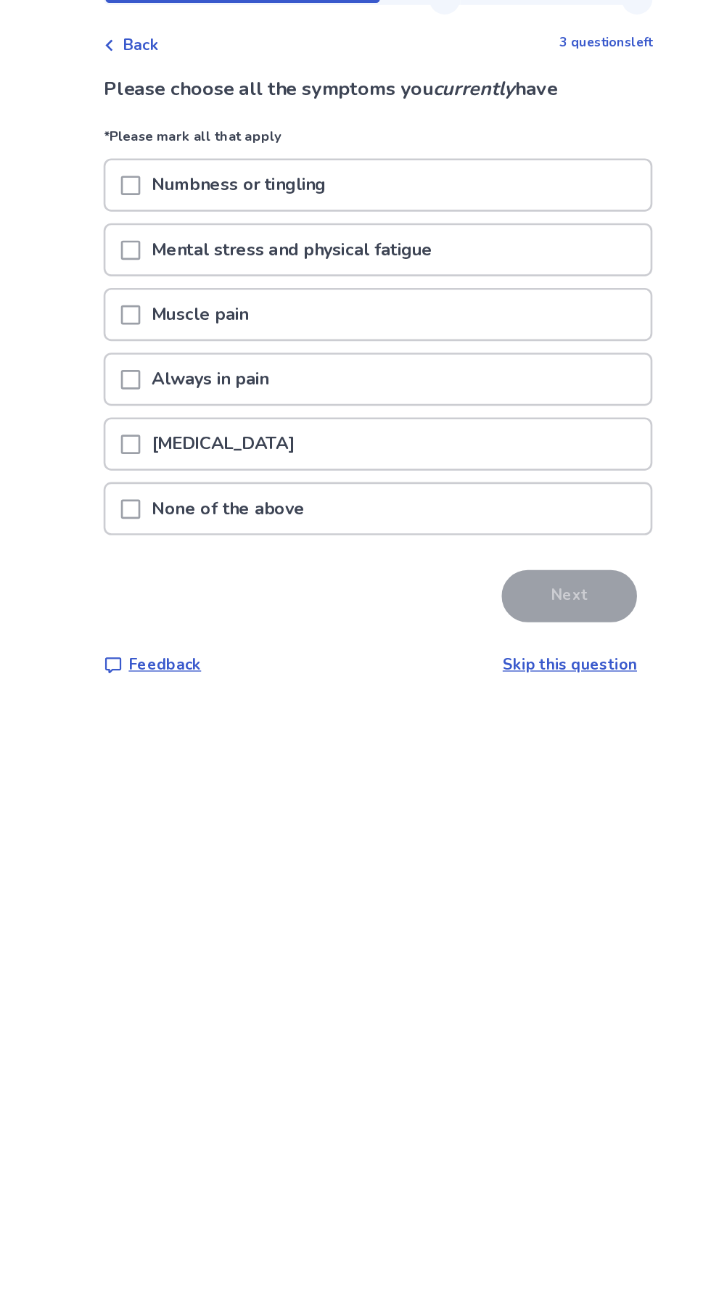
click at [444, 193] on div "Numbness or tingling" at bounding box center [355, 193] width 409 height 37
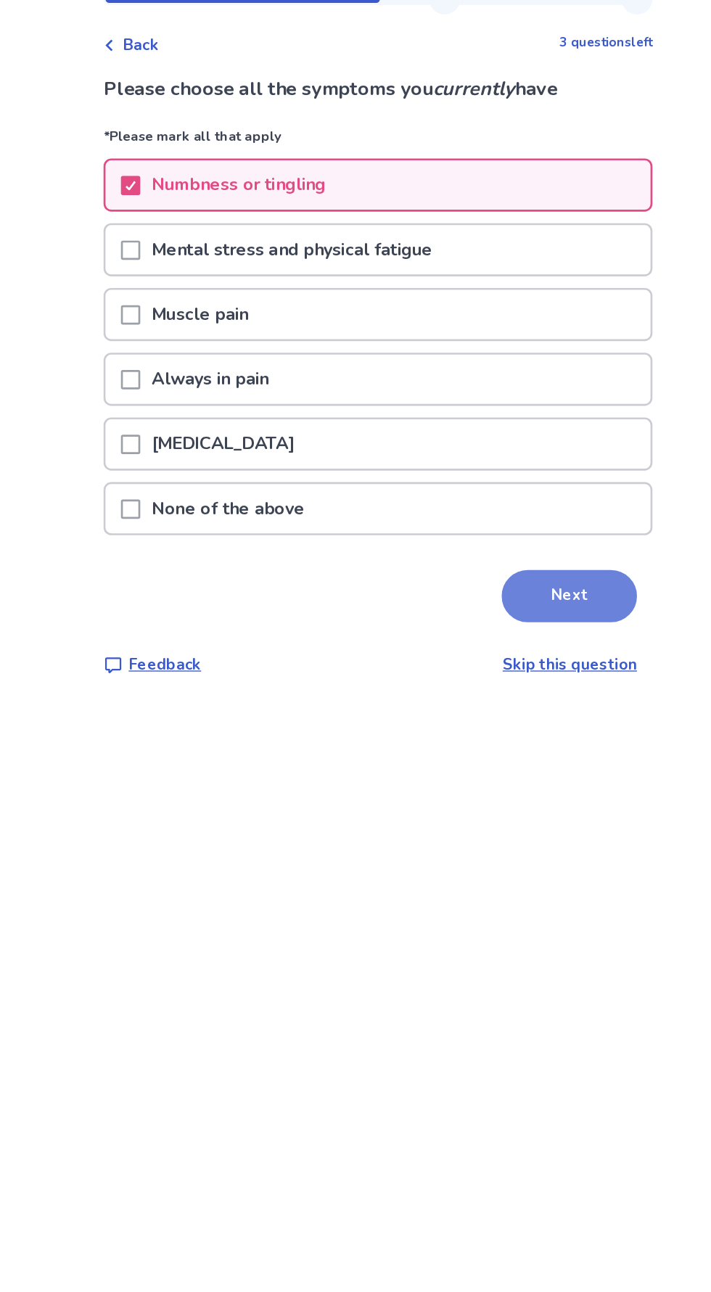
click at [516, 491] on button "Next" at bounding box center [499, 502] width 102 height 39
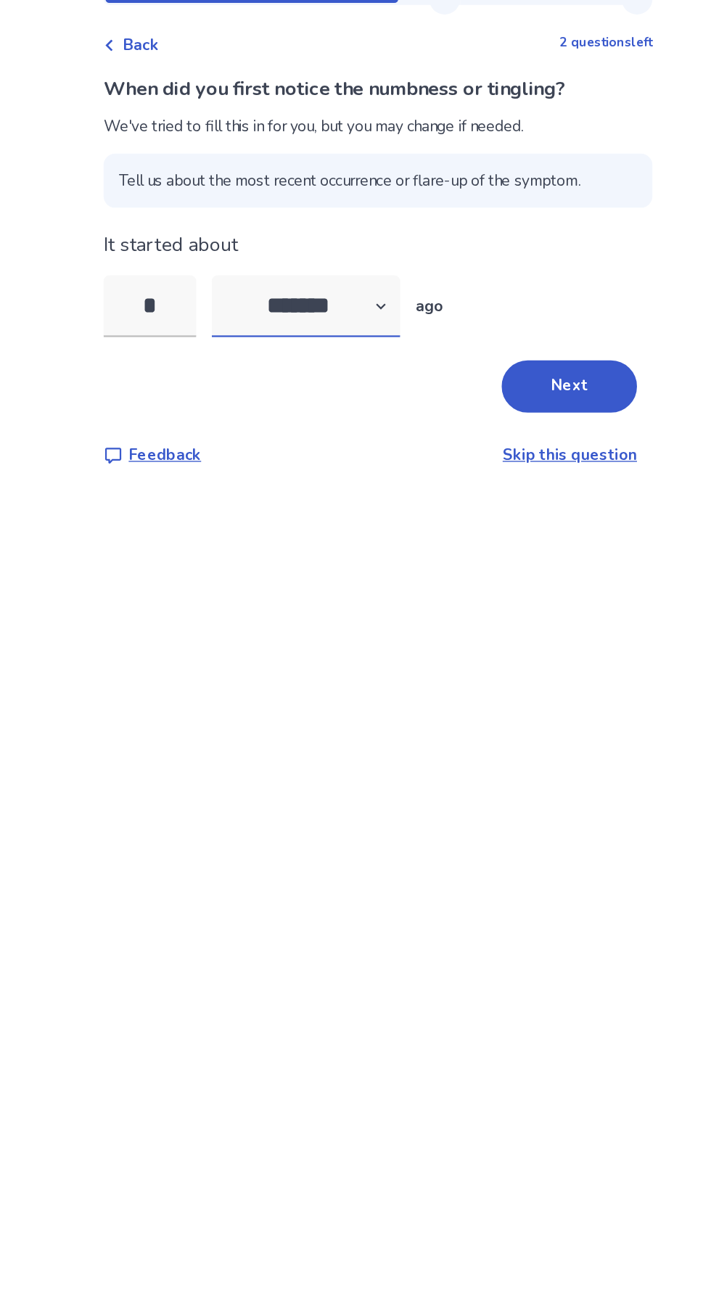
click at [316, 278] on select "******* ****** ******* ******** *******" at bounding box center [301, 284] width 141 height 46
select select "*"
click at [239, 261] on select "******* ****** ******* ******** *******" at bounding box center [301, 284] width 141 height 46
click at [196, 278] on input "*" at bounding box center [184, 284] width 70 height 46
type input "*"
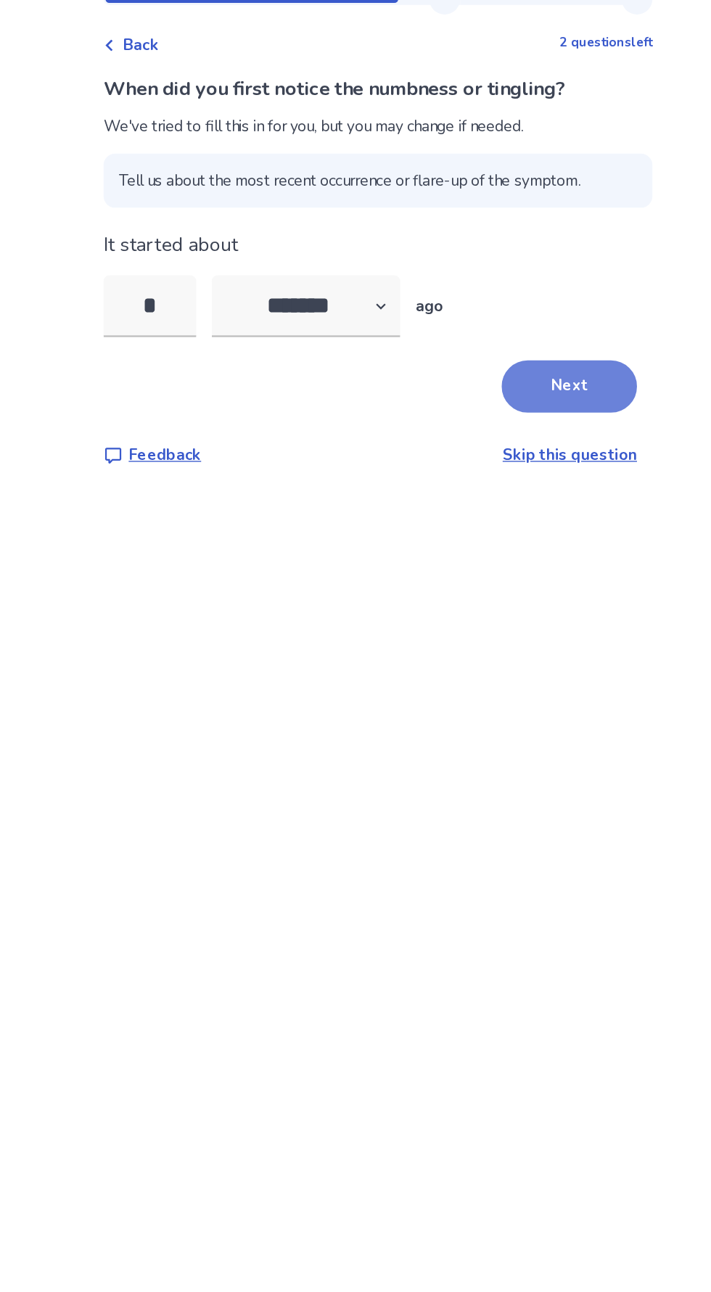
click at [496, 327] on button "Next" at bounding box center [499, 344] width 102 height 39
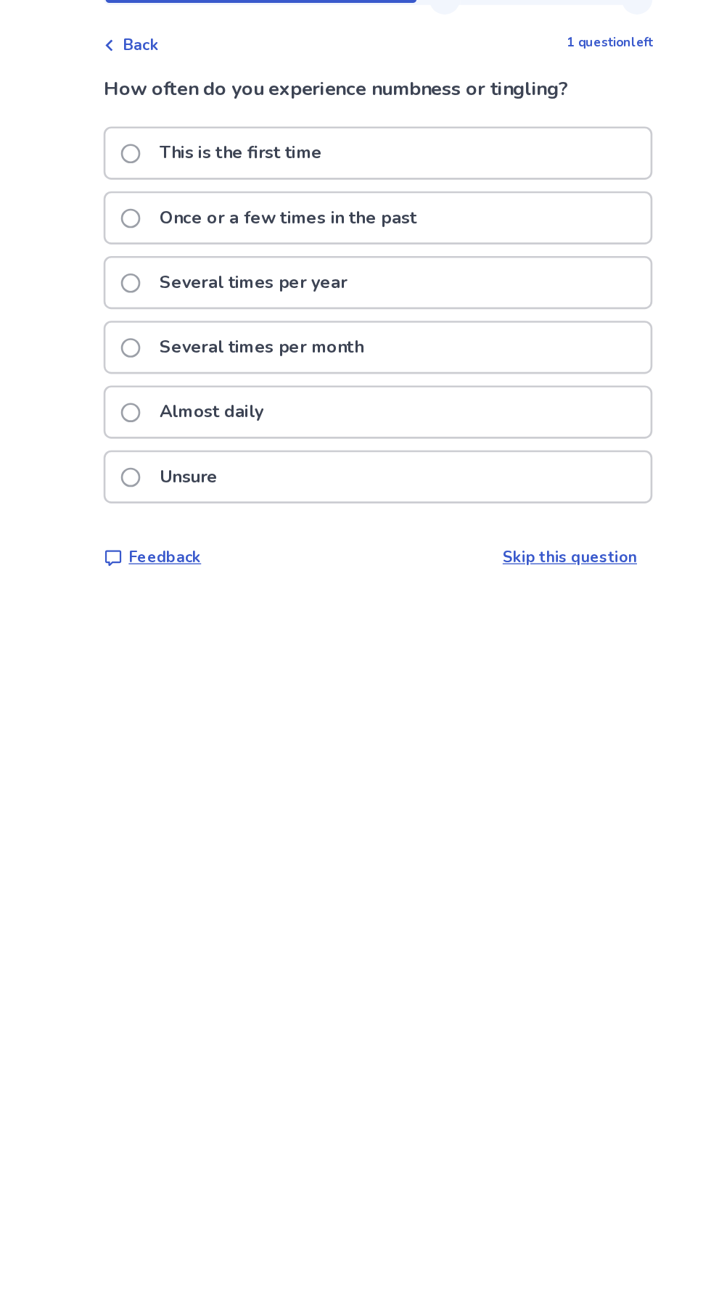
click at [416, 355] on div "Almost daily" at bounding box center [355, 363] width 409 height 37
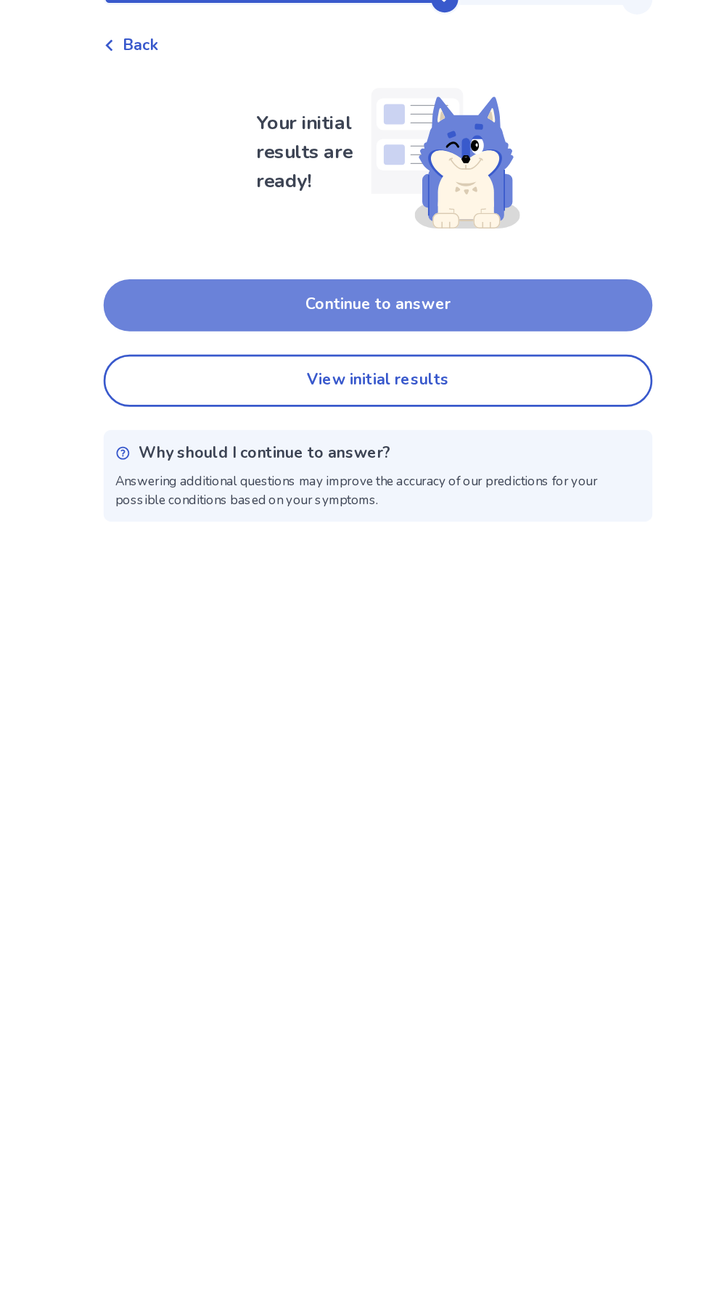
click at [474, 279] on button "Continue to answer" at bounding box center [355, 283] width 412 height 39
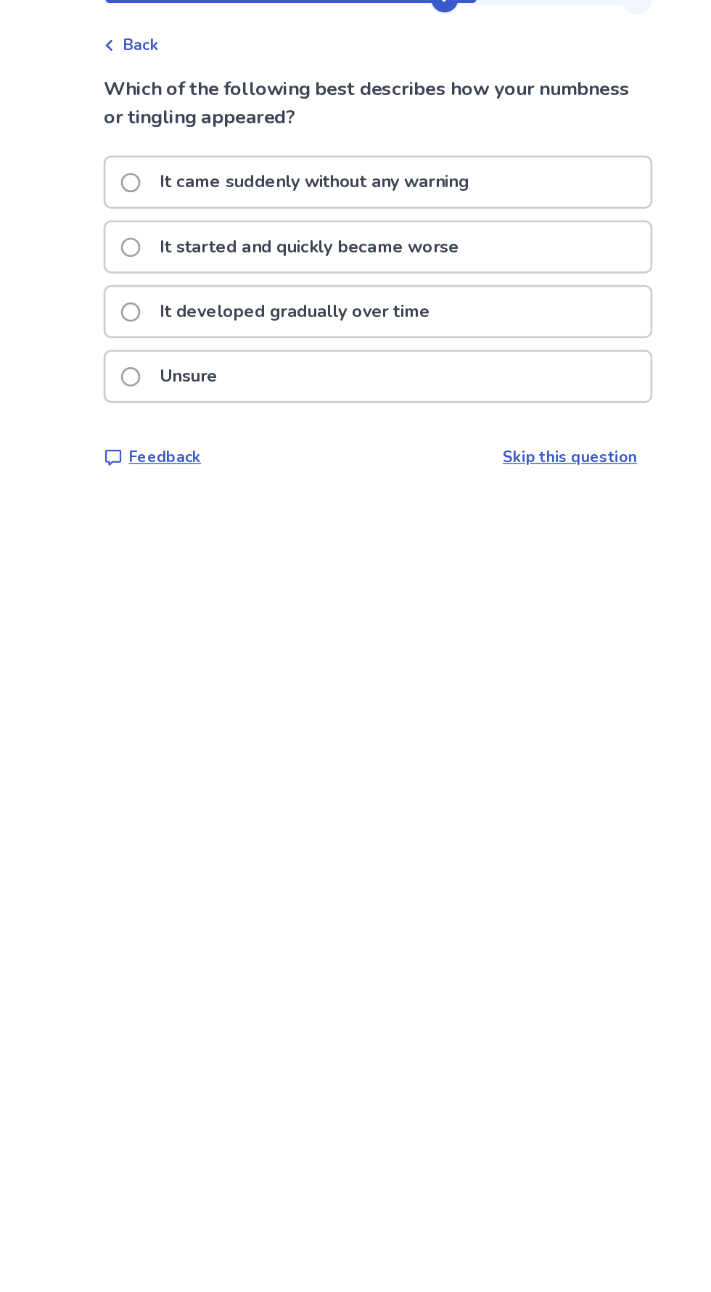
click at [486, 289] on div "It developed gradually over time" at bounding box center [355, 288] width 409 height 37
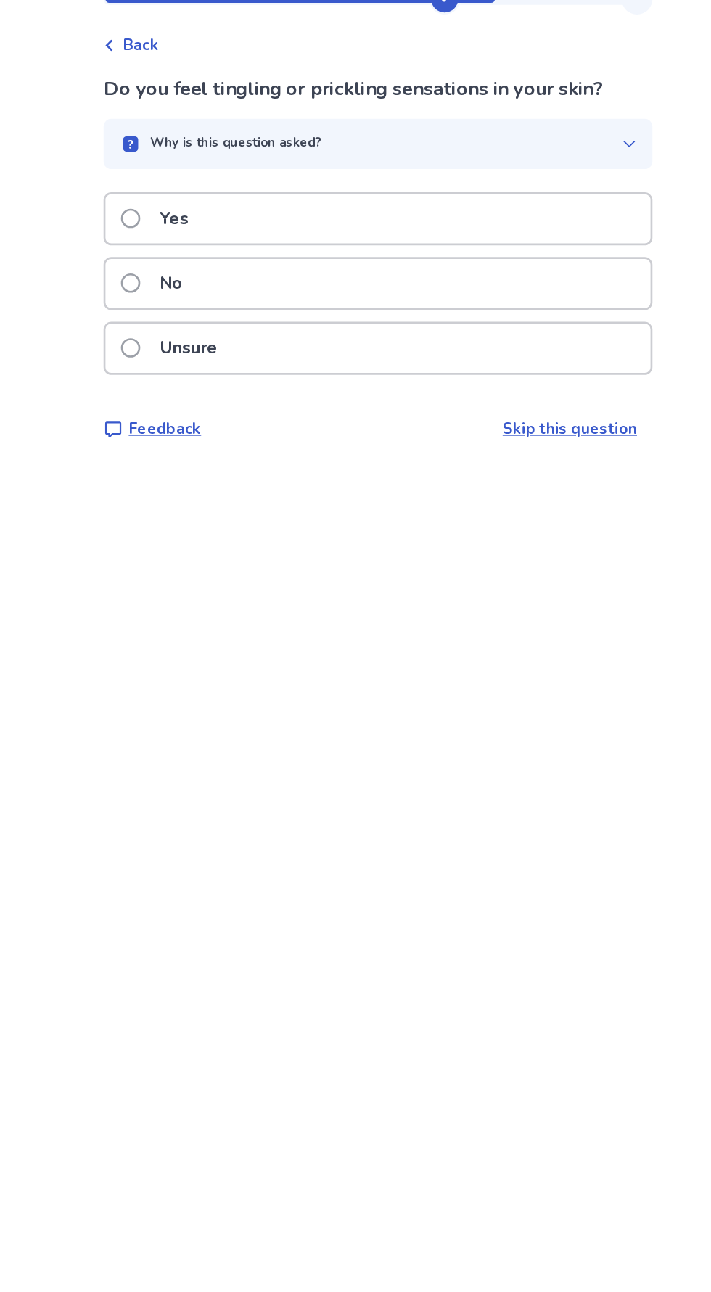
click at [468, 222] on div "Yes" at bounding box center [355, 218] width 409 height 37
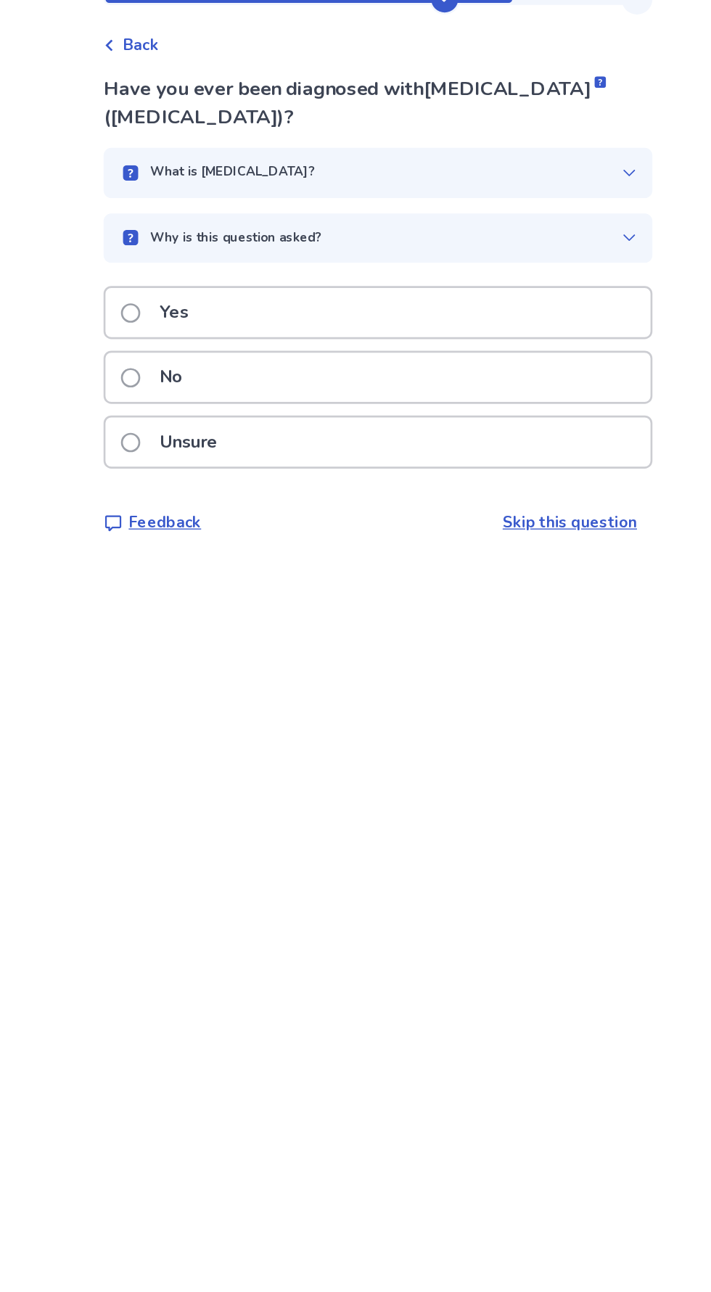
click at [404, 334] on div "No" at bounding box center [355, 337] width 409 height 37
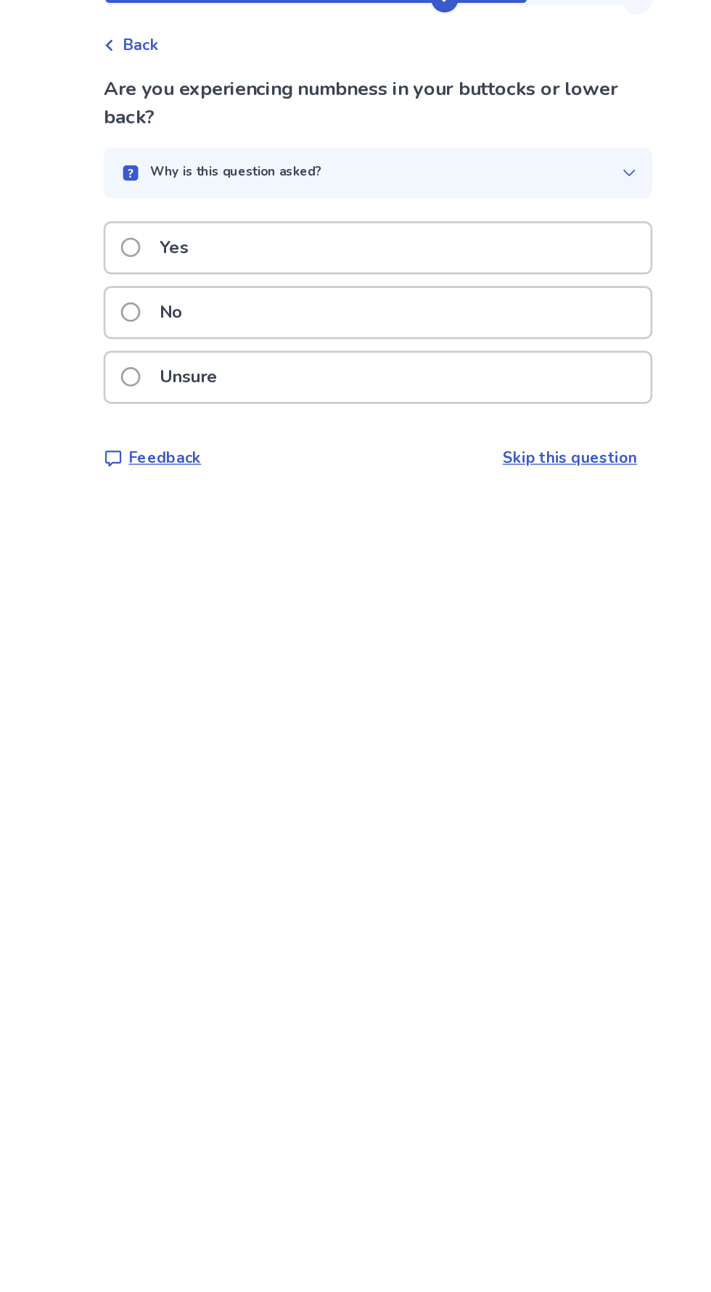
click at [395, 286] on div "No" at bounding box center [355, 289] width 409 height 37
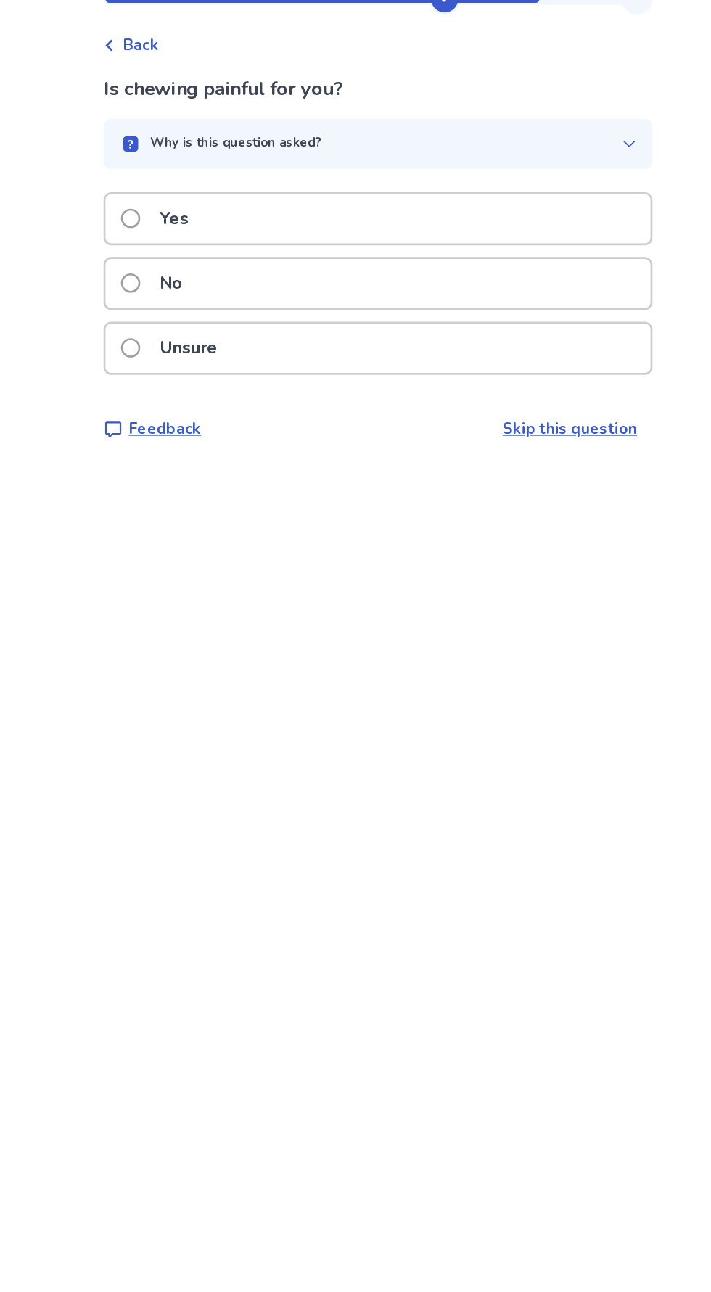
click at [415, 274] on div "No" at bounding box center [355, 267] width 409 height 37
click at [409, 229] on div "Yes" at bounding box center [355, 218] width 409 height 37
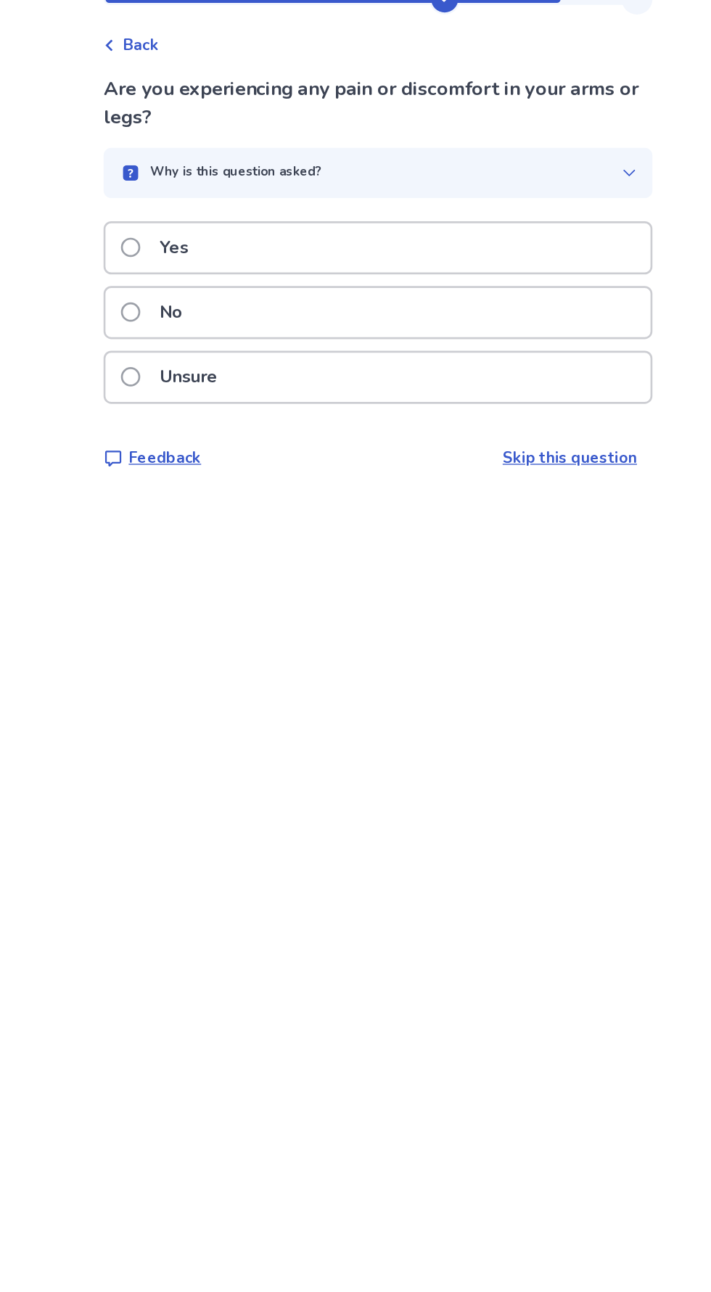
click at [431, 231] on div "Yes" at bounding box center [355, 240] width 409 height 37
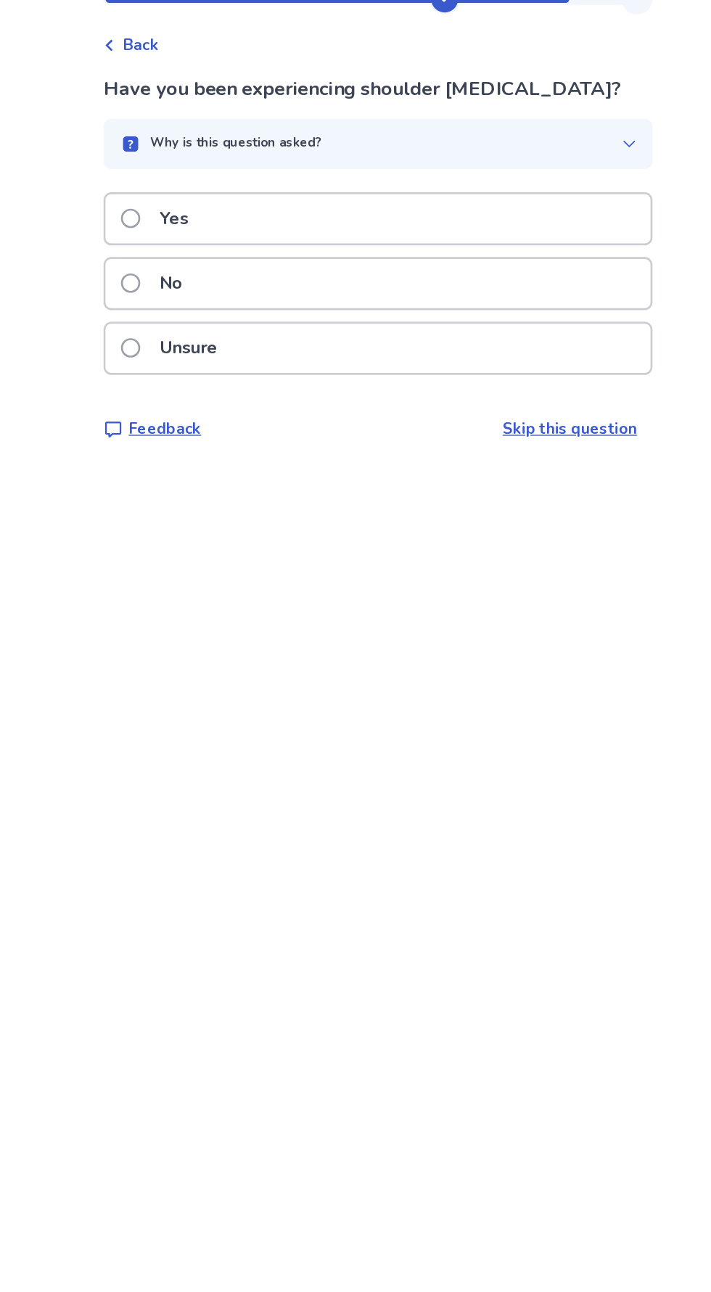
click at [419, 260] on div "No" at bounding box center [355, 267] width 409 height 37
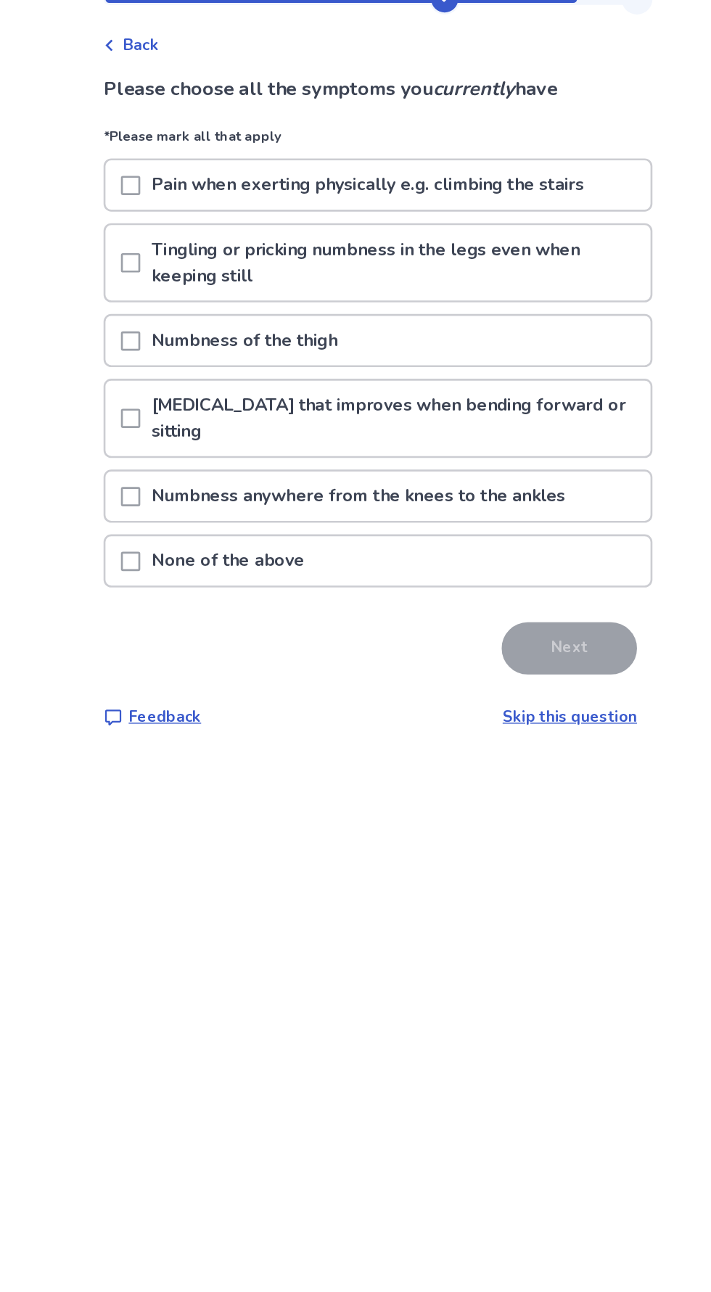
click at [440, 430] on p "Numbness anywhere from the knees to the ankles" at bounding box center [341, 427] width 328 height 37
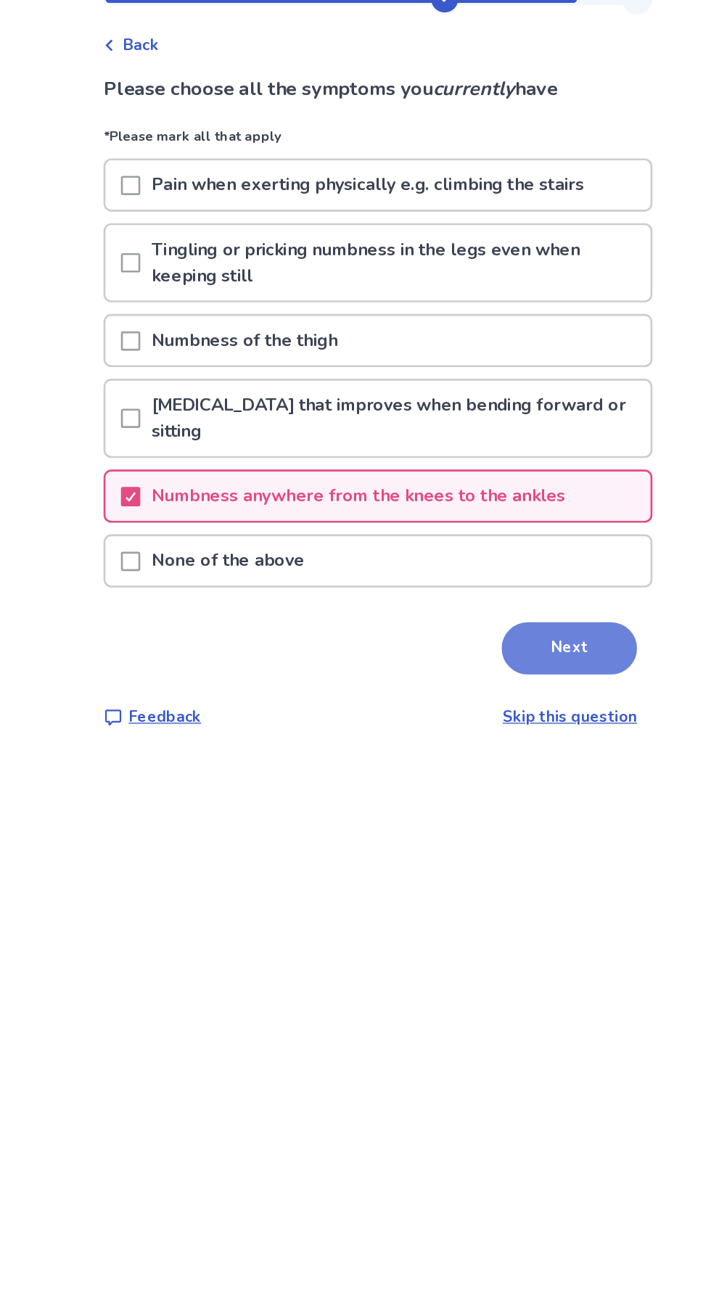
click at [511, 534] on button "Next" at bounding box center [499, 541] width 102 height 39
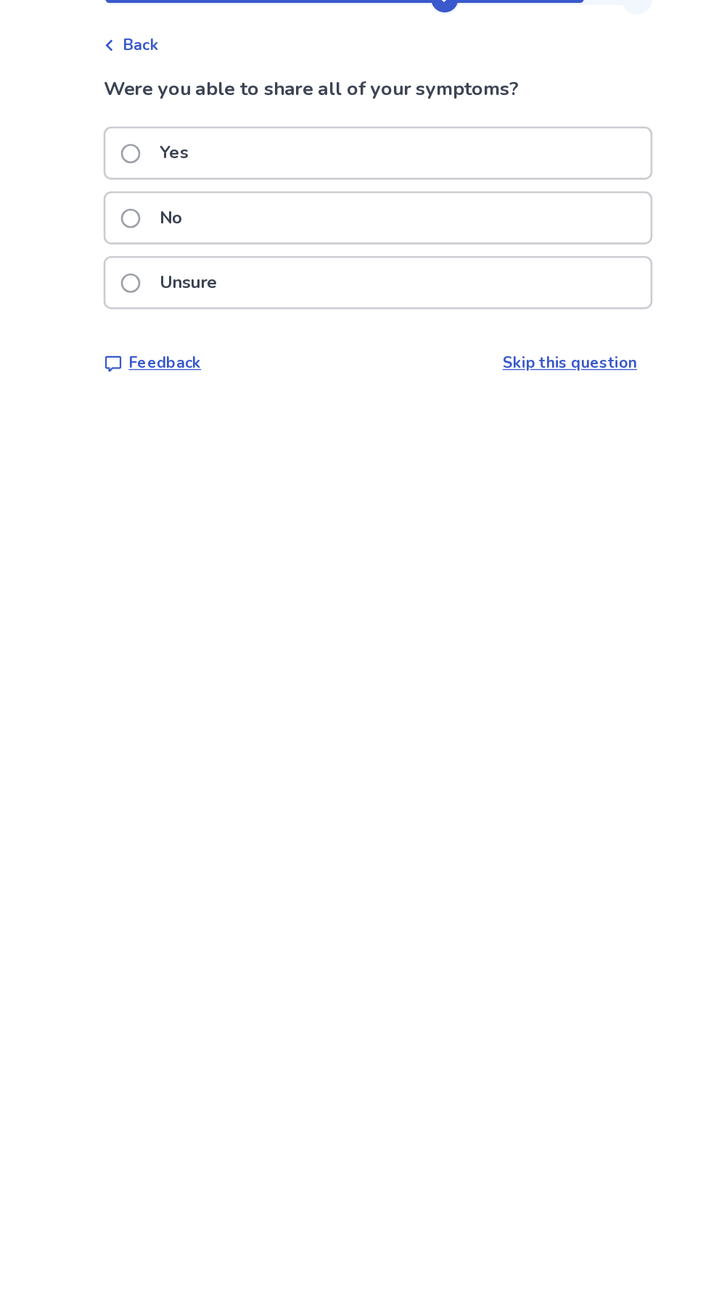
click at [490, 205] on div "No" at bounding box center [355, 218] width 409 height 37
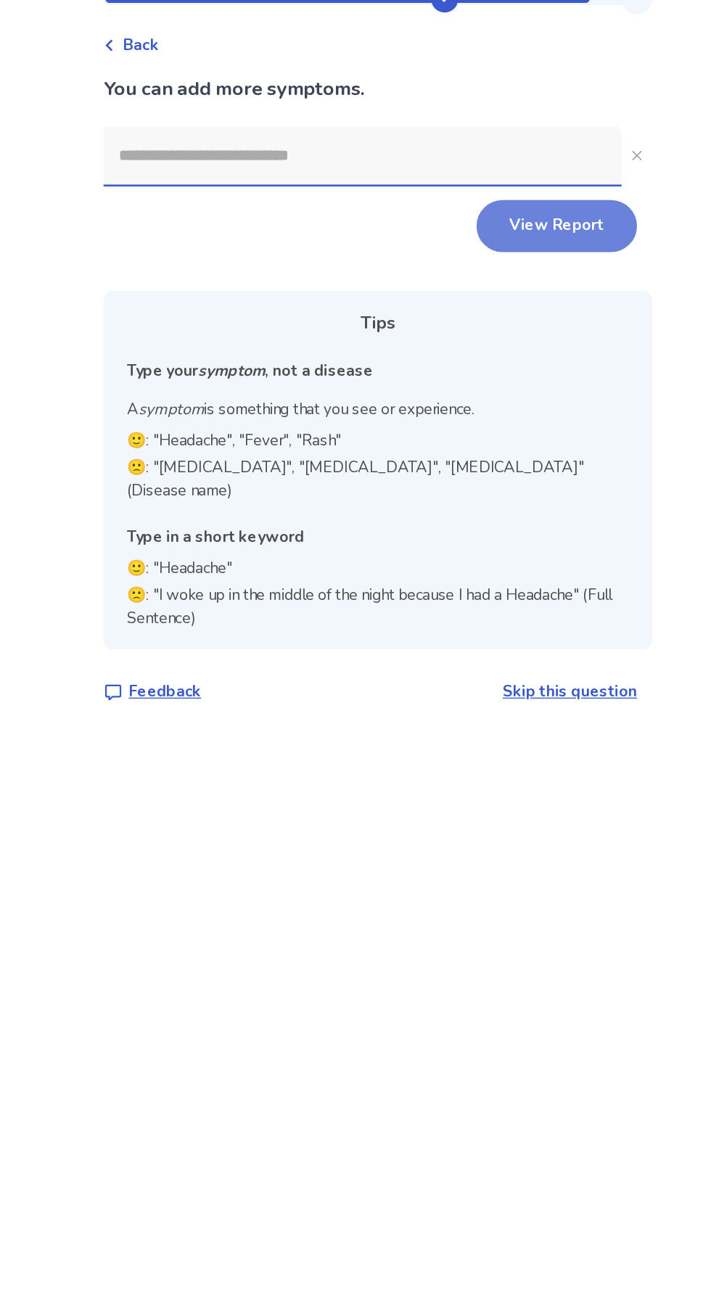
click at [504, 210] on button "View Report" at bounding box center [490, 224] width 120 height 39
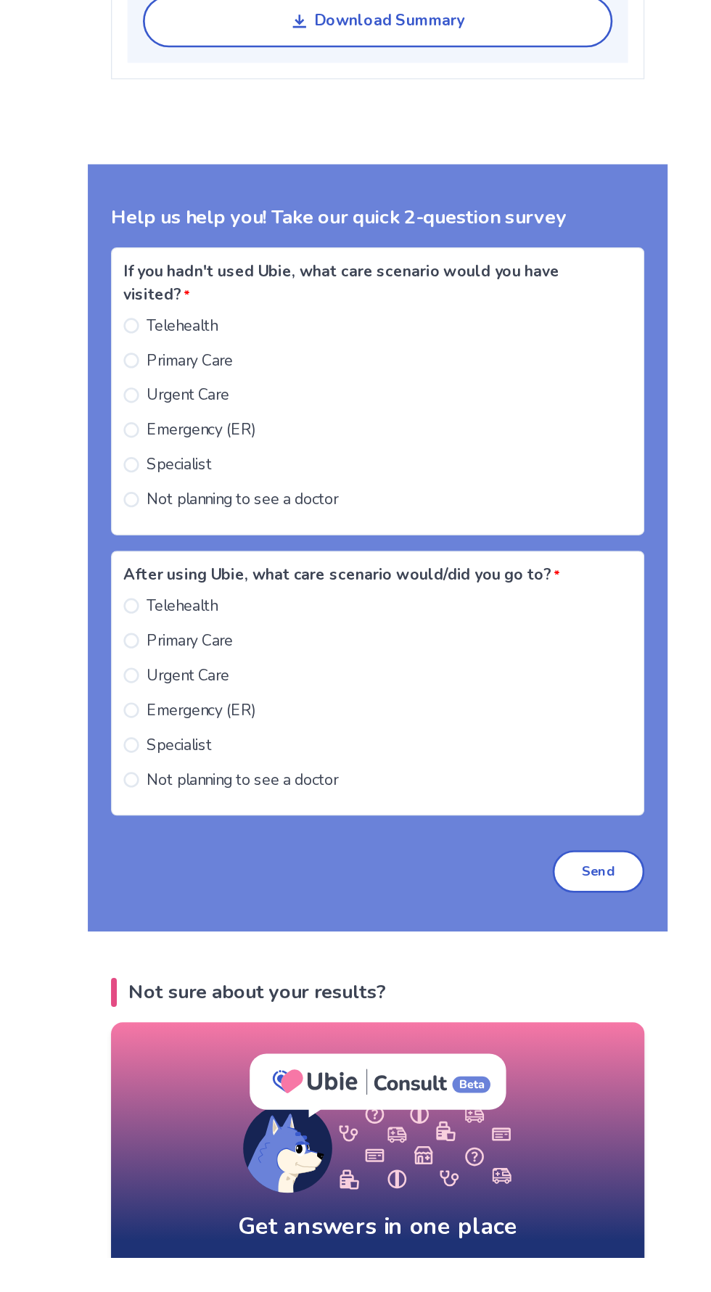
scroll to position [1036, 0]
